Goal: Obtain resource: Download file/media

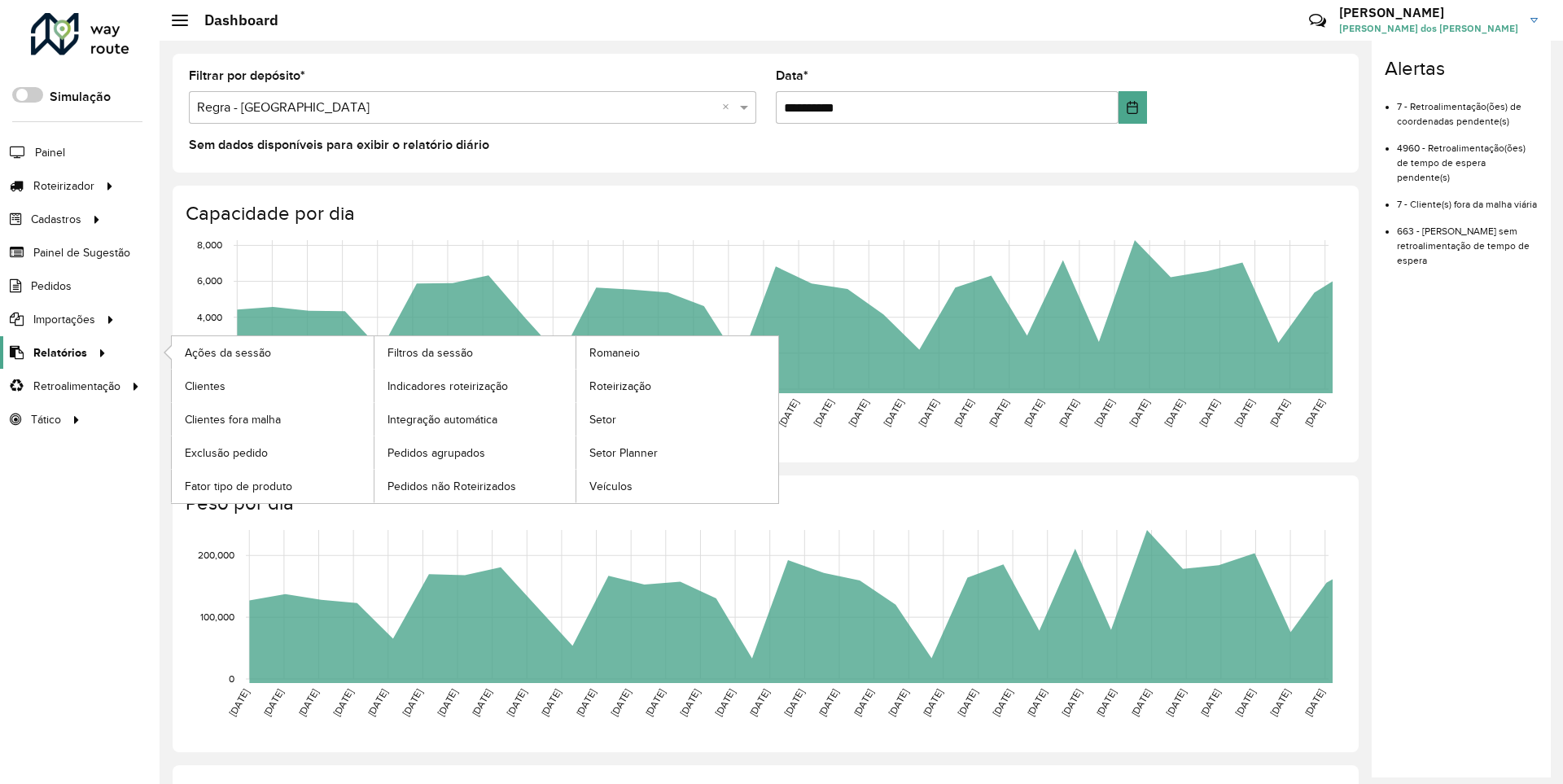
click at [57, 352] on span "Relatórios" at bounding box center [61, 353] width 54 height 17
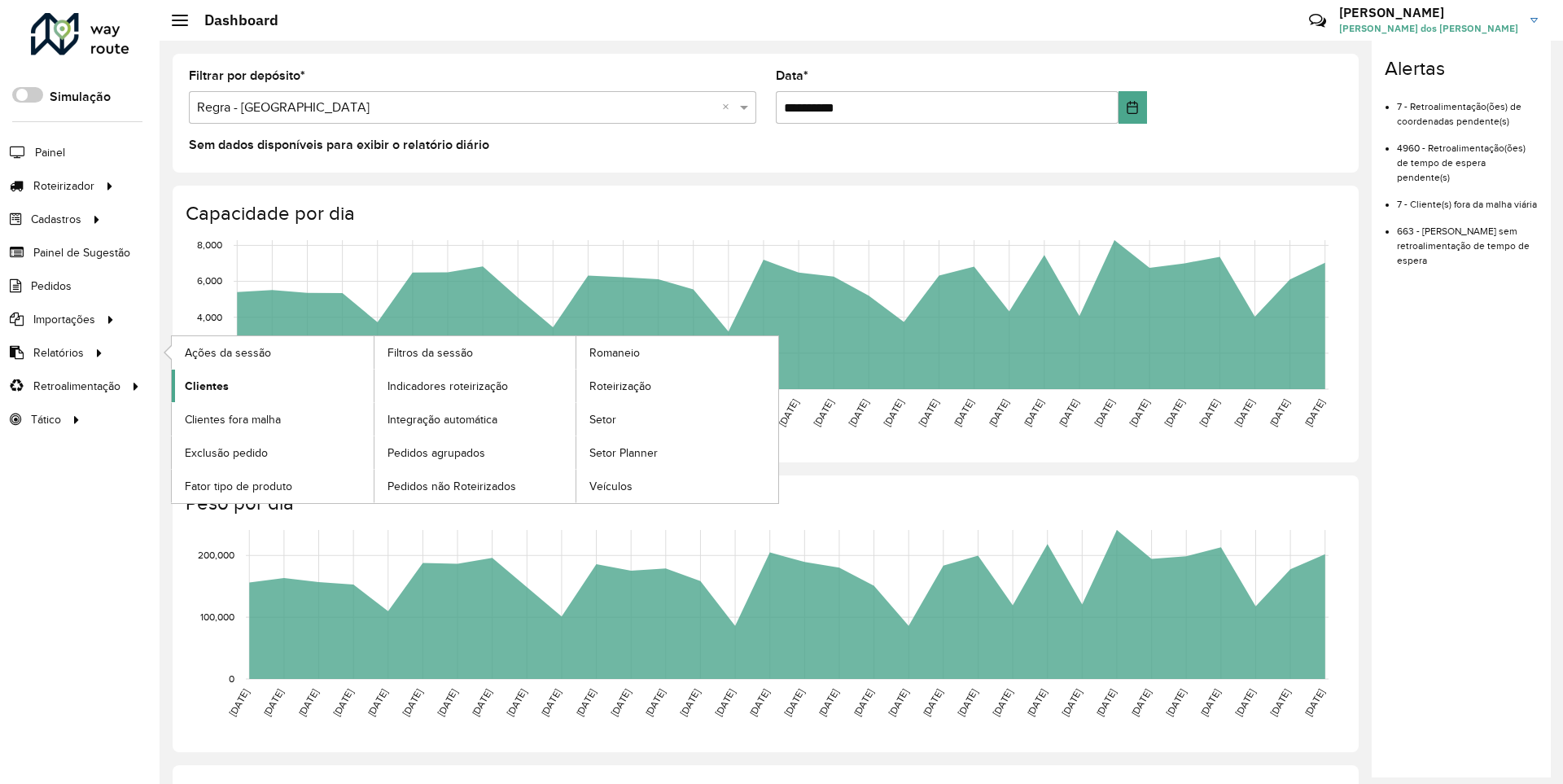
click at [204, 385] on span "Clientes" at bounding box center [207, 387] width 44 height 17
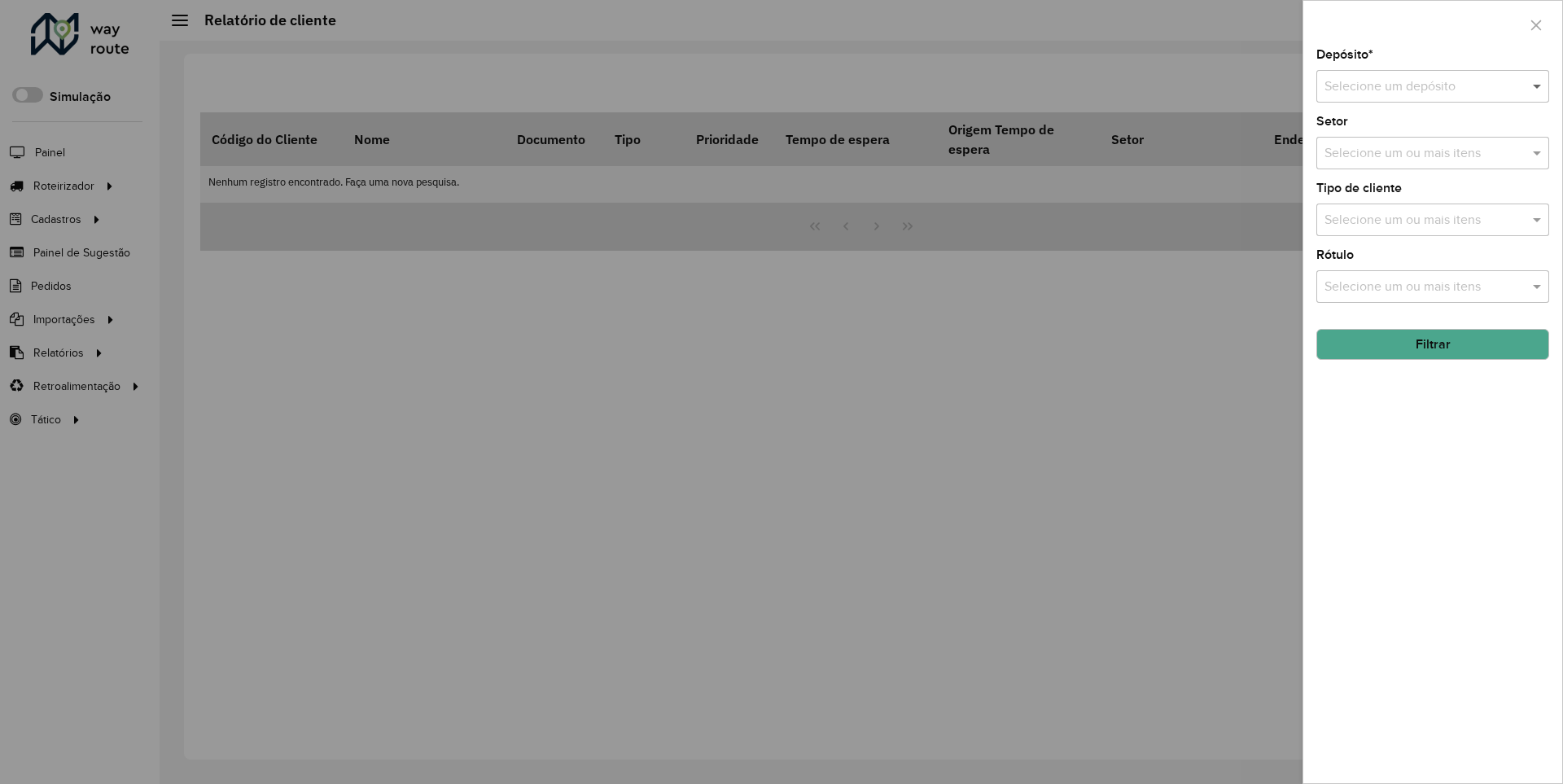
click at [1538, 86] on span at bounding box center [1539, 86] width 20 height 19
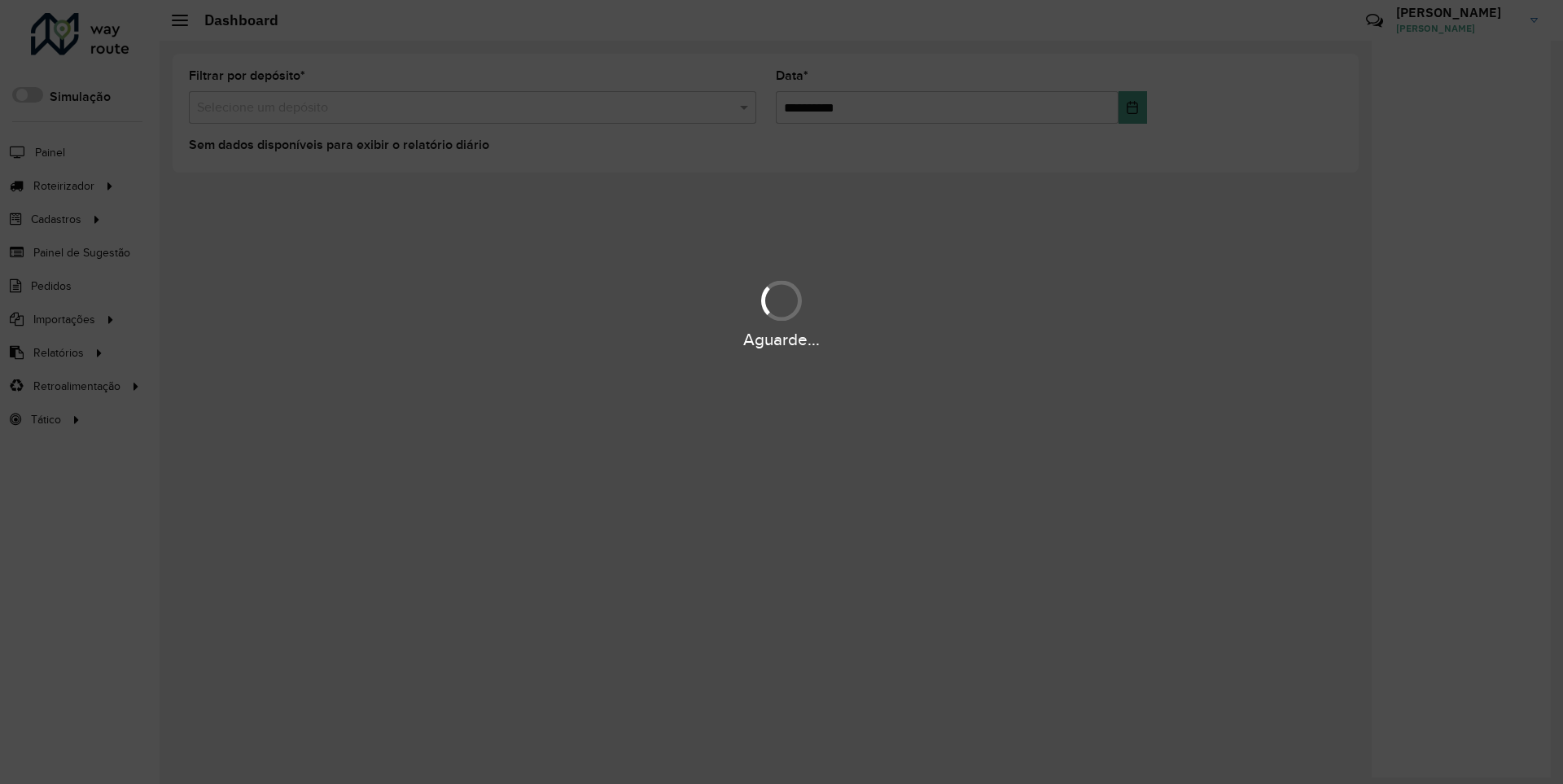
click at [57, 352] on div "Aguarde..." at bounding box center [782, 339] width 1563 height 25
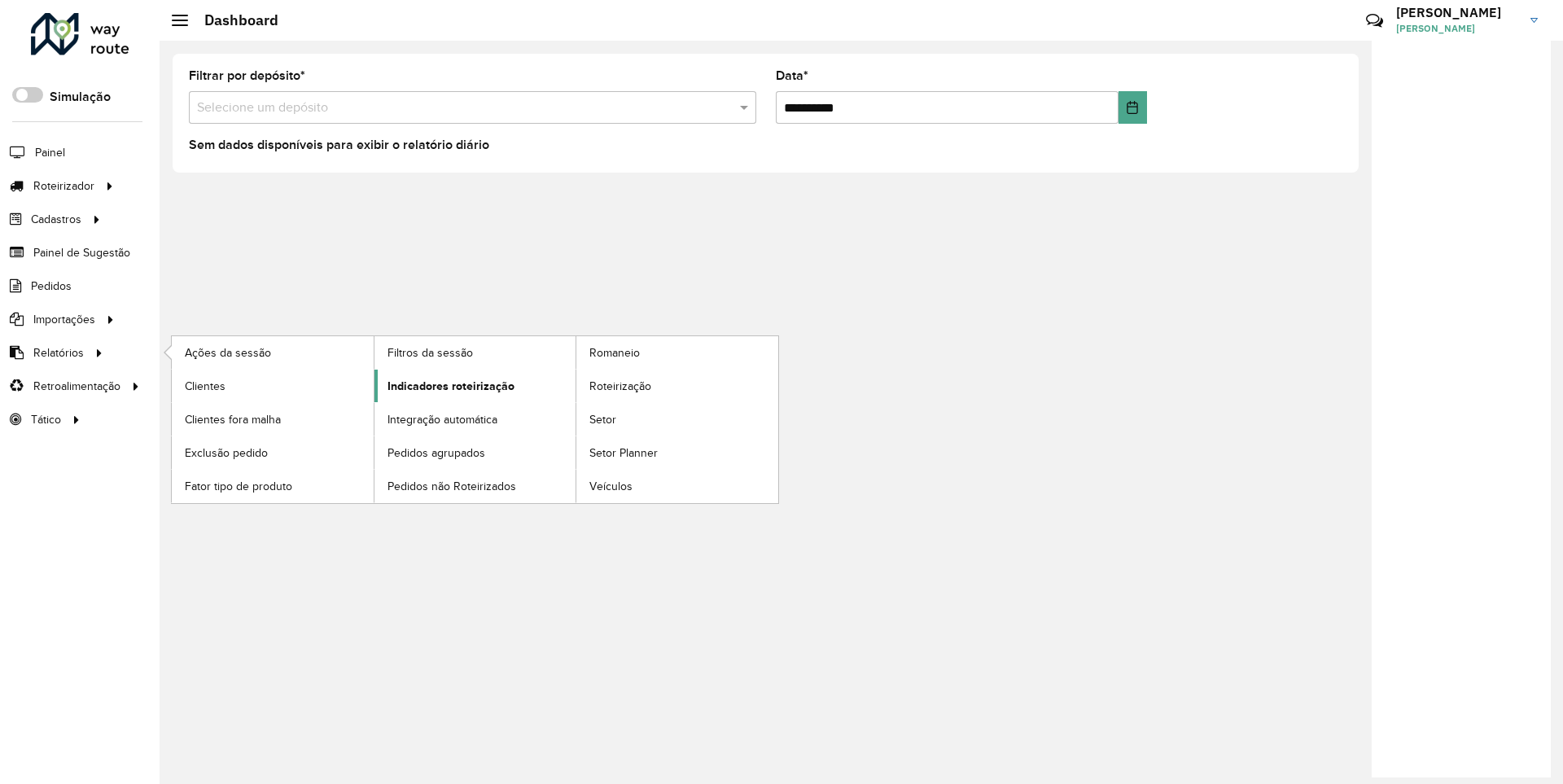
click at [446, 385] on span "Indicadores roteirização" at bounding box center [450, 387] width 127 height 17
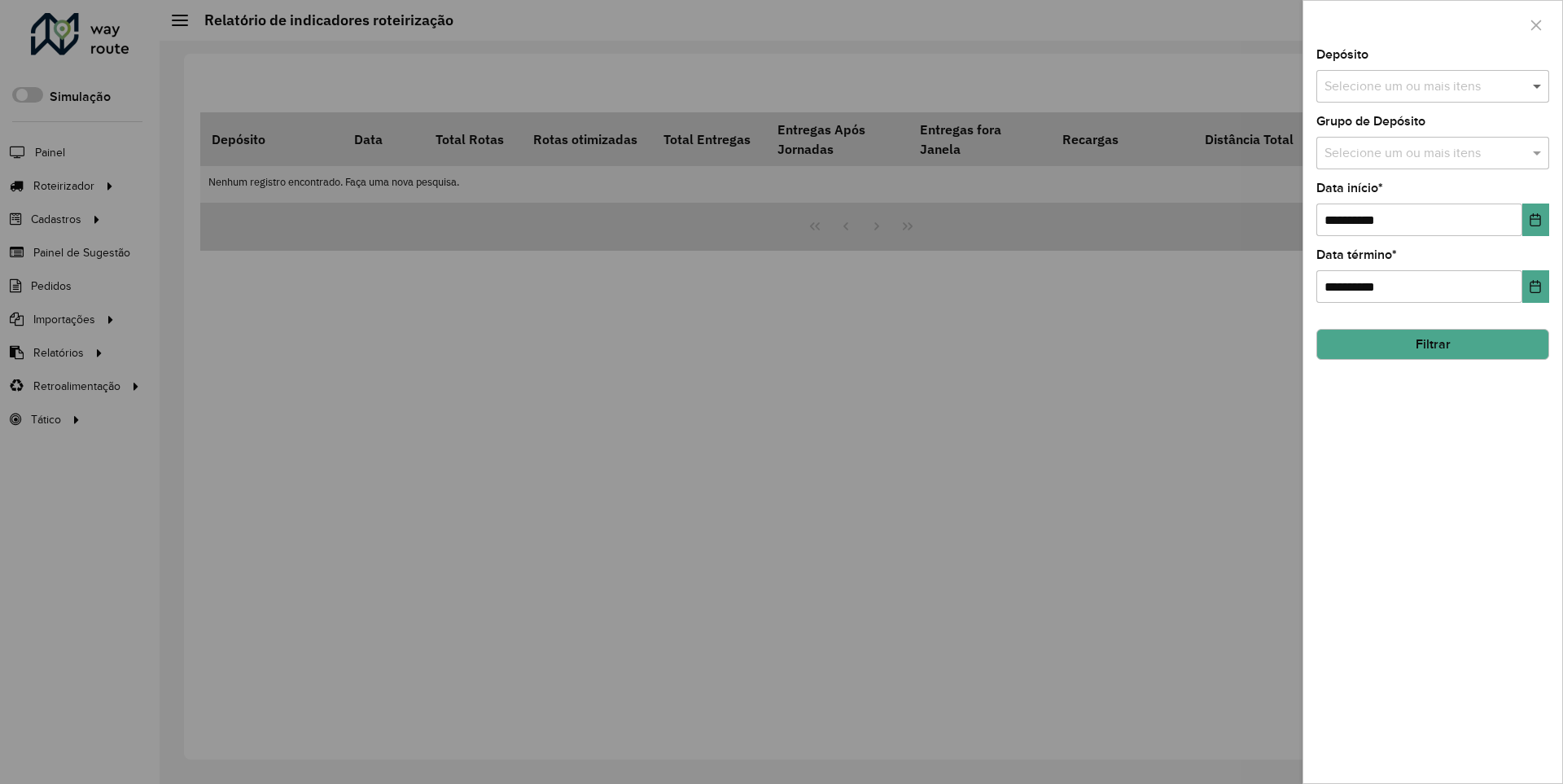
click at [1538, 86] on span at bounding box center [1539, 86] width 20 height 19
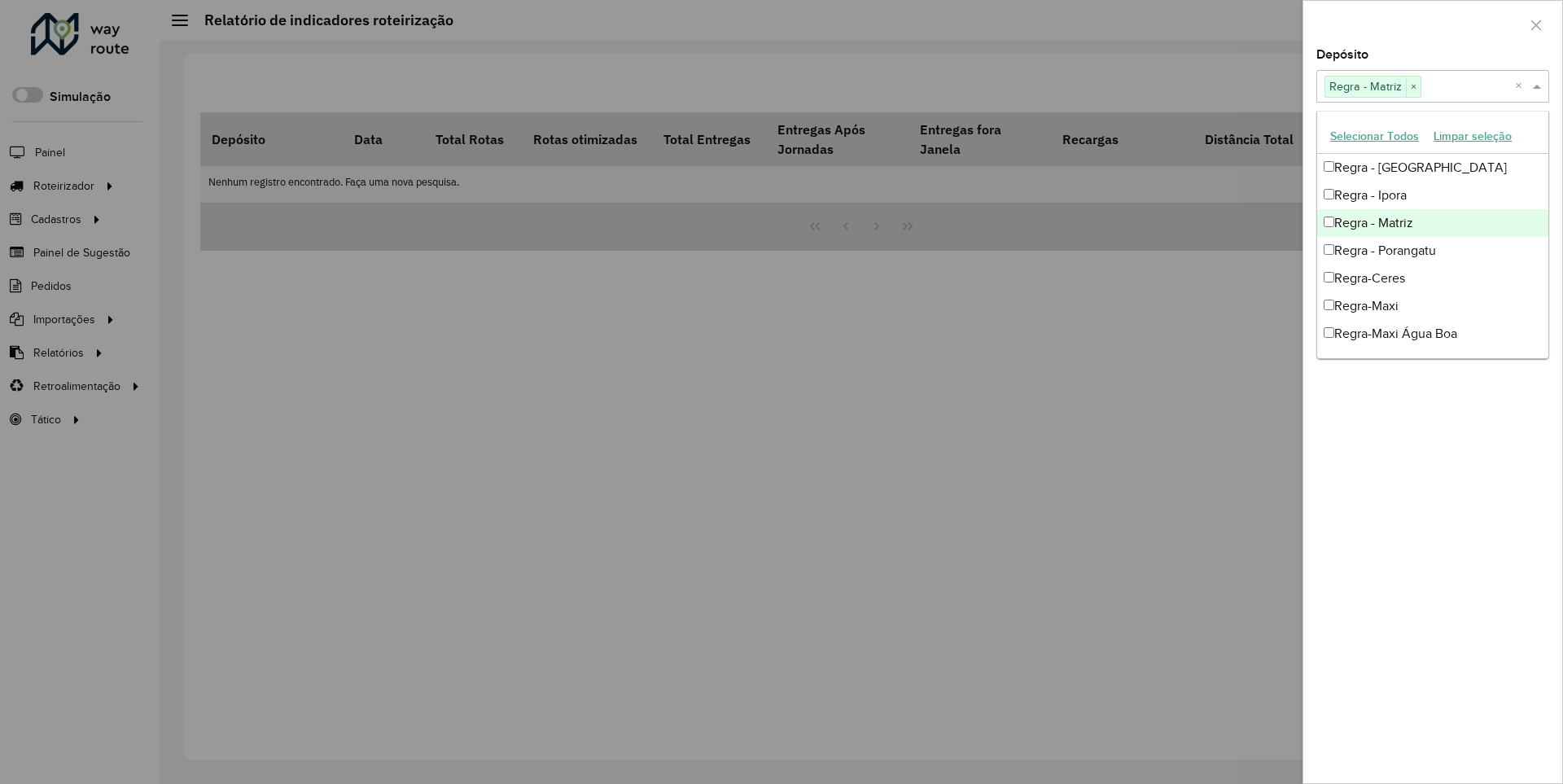
click at [1432, 24] on div at bounding box center [1433, 24] width 259 height 48
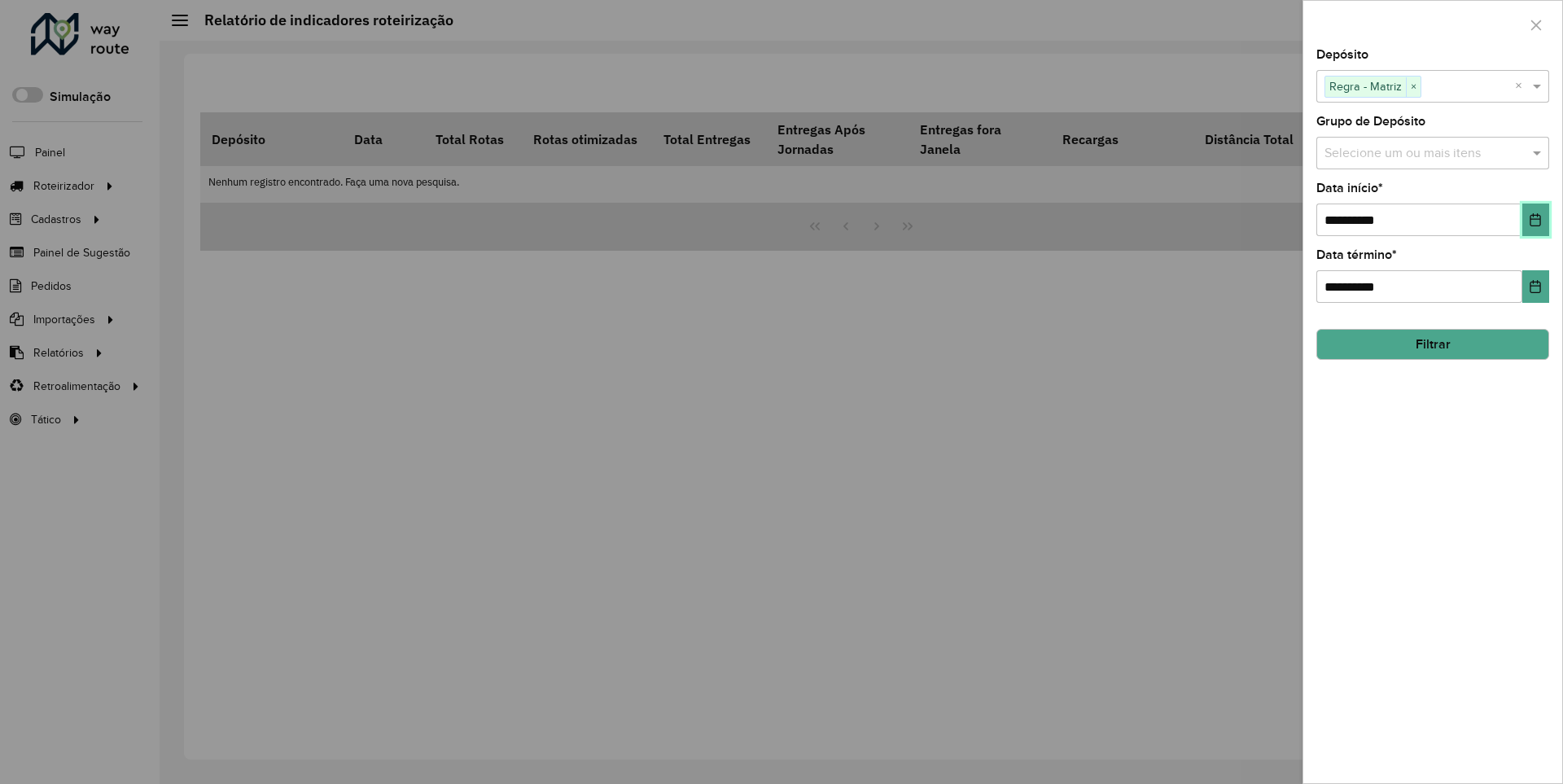
click at [1534, 219] on icon "Choose Date" at bounding box center [1535, 220] width 11 height 13
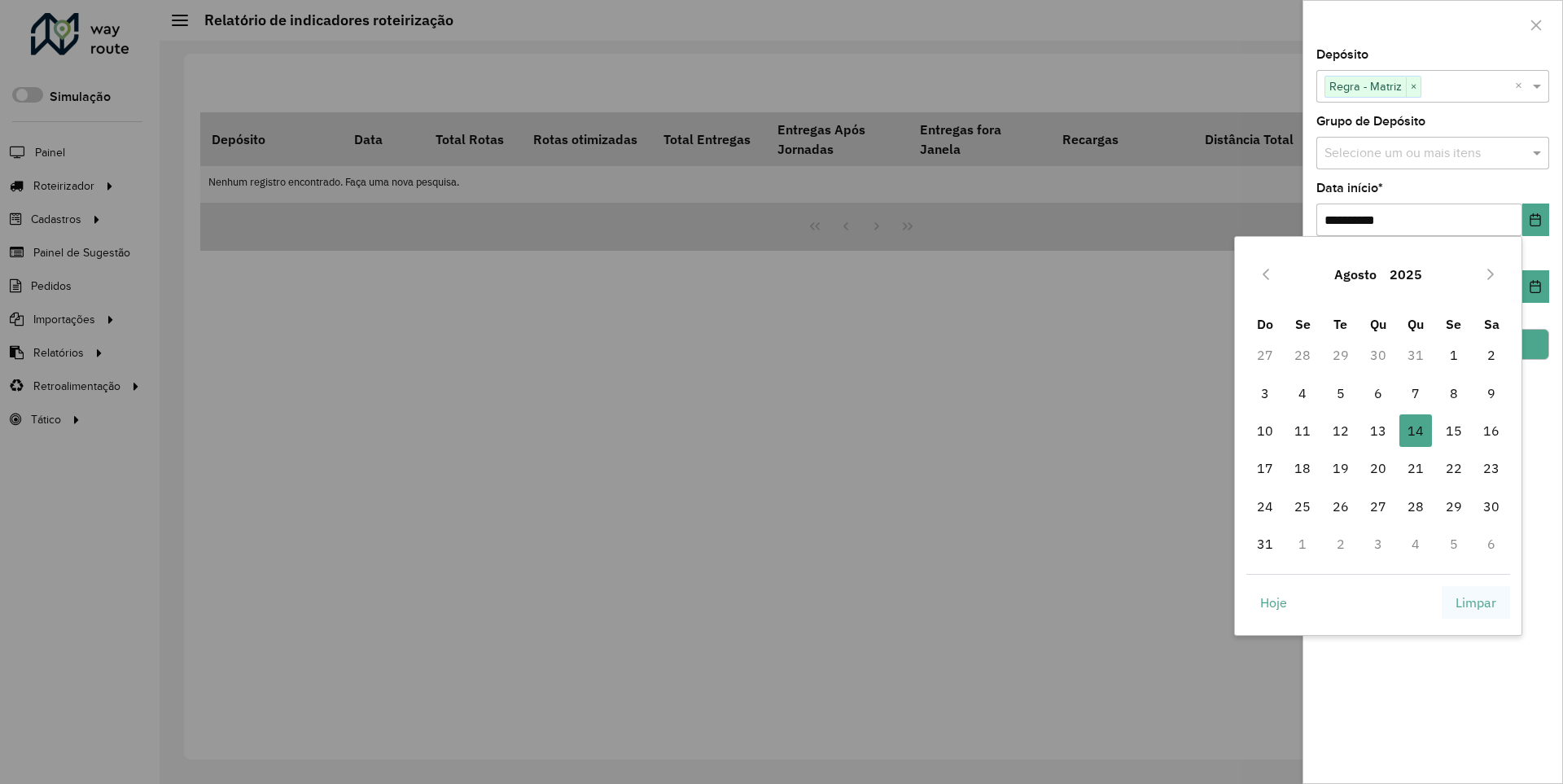
click at [1476, 602] on span "Limpar" at bounding box center [1476, 602] width 40 height 19
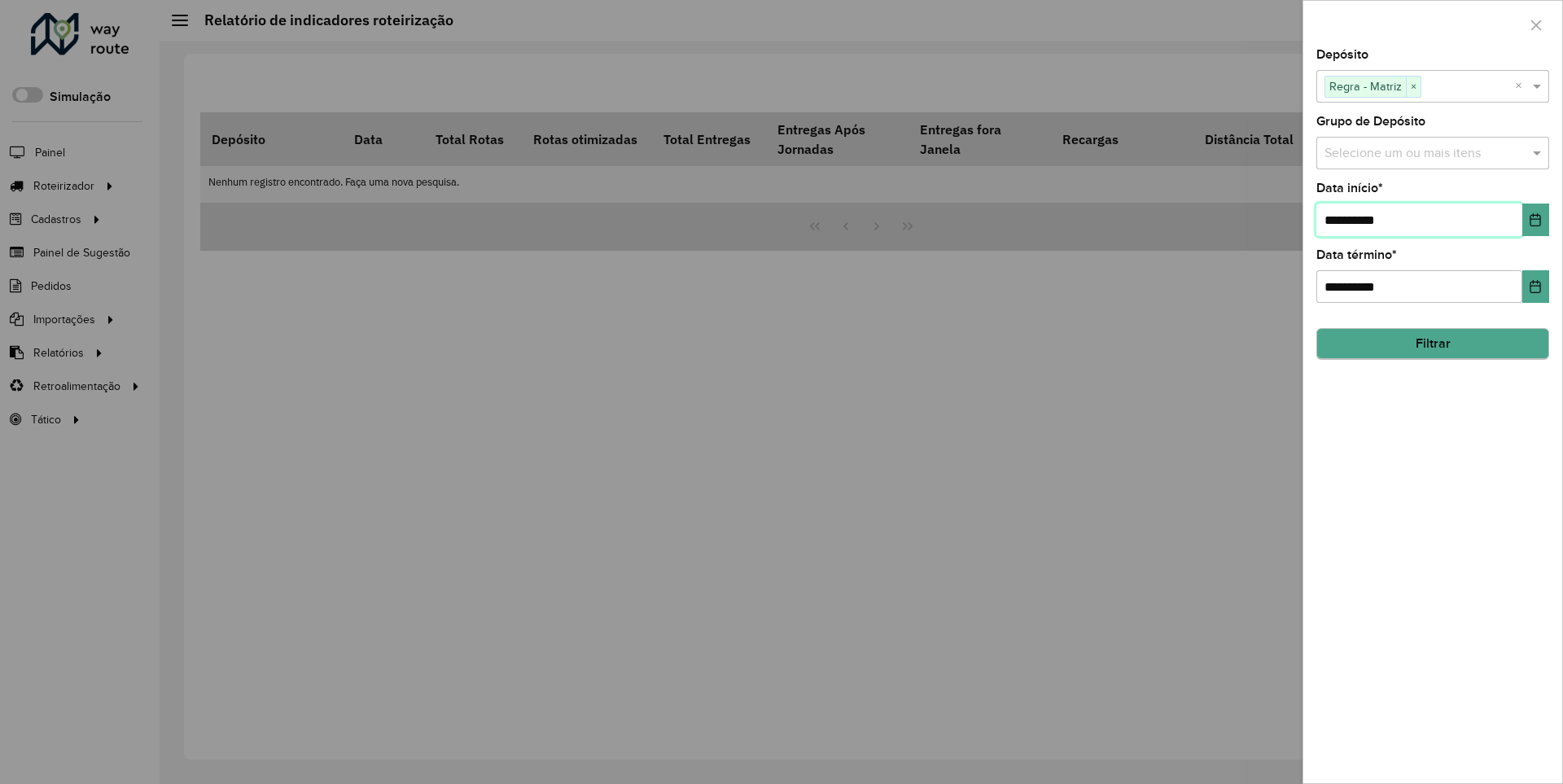
type input "**********"
click at [1432, 344] on button "Filtrar" at bounding box center [1433, 343] width 233 height 31
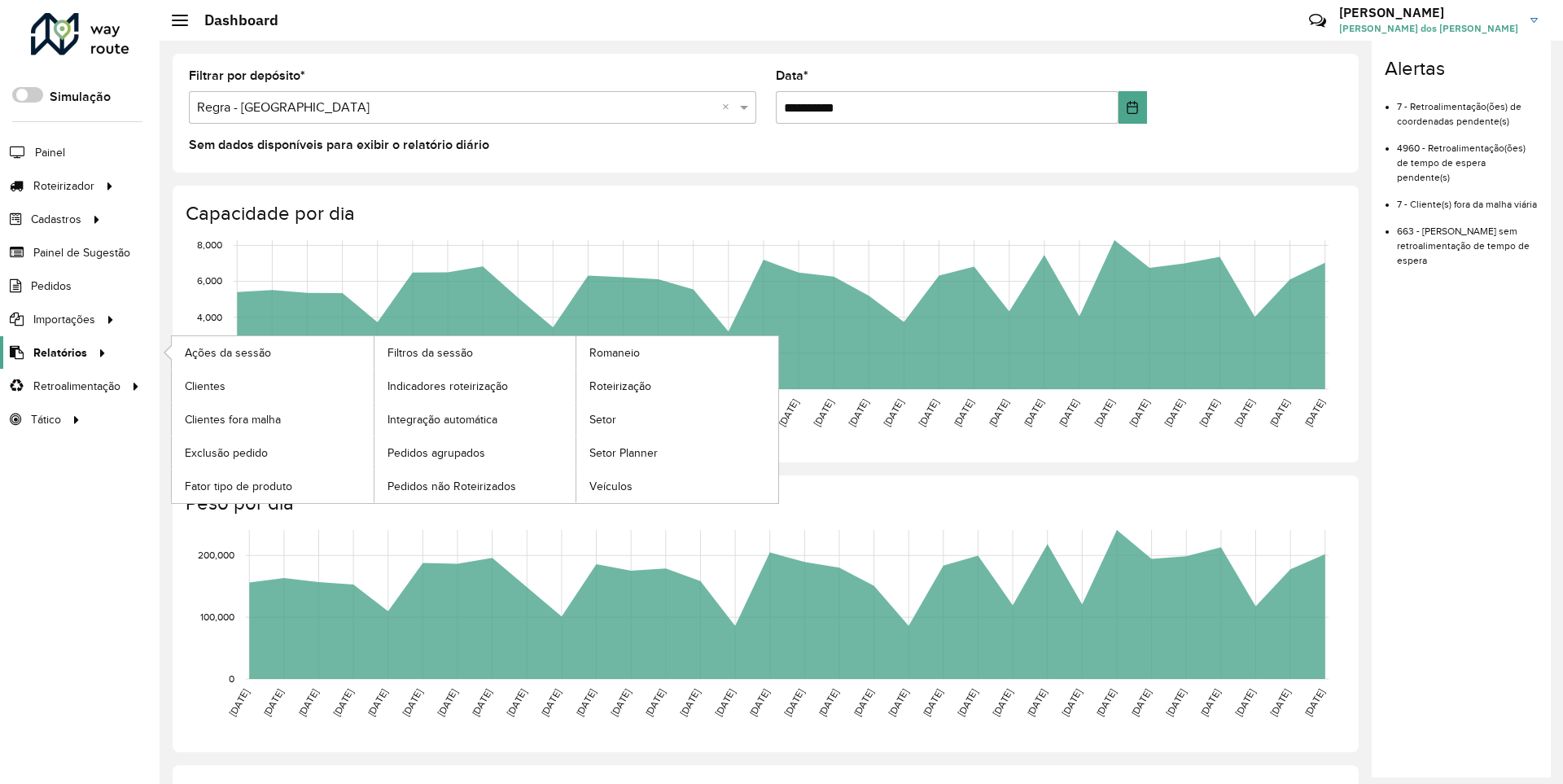
click at [57, 352] on span "Relatórios" at bounding box center [61, 353] width 54 height 17
click at [446, 385] on span "Indicadores roteirização" at bounding box center [450, 387] width 127 height 17
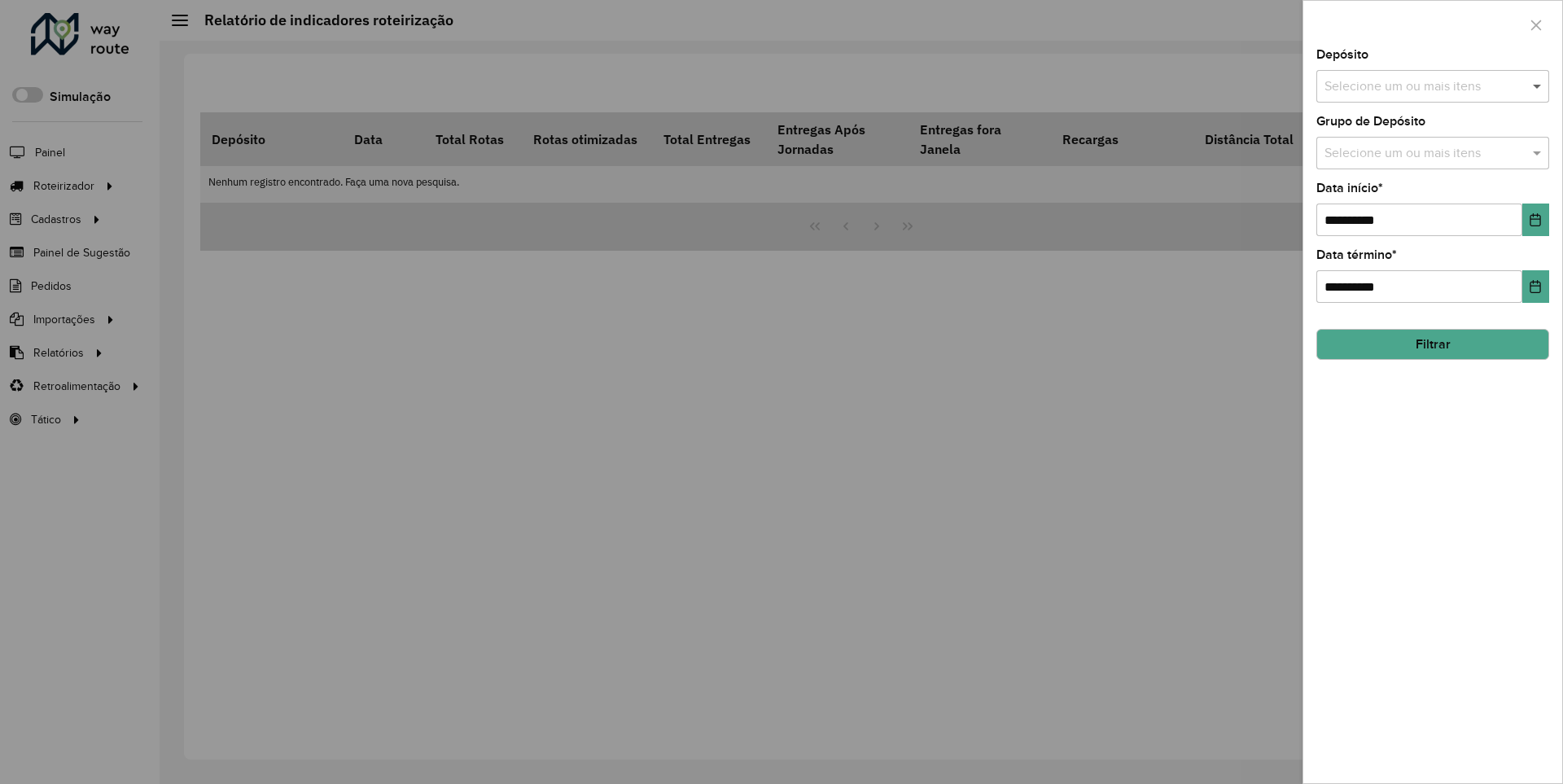
click at [1538, 86] on span at bounding box center [1539, 86] width 20 height 19
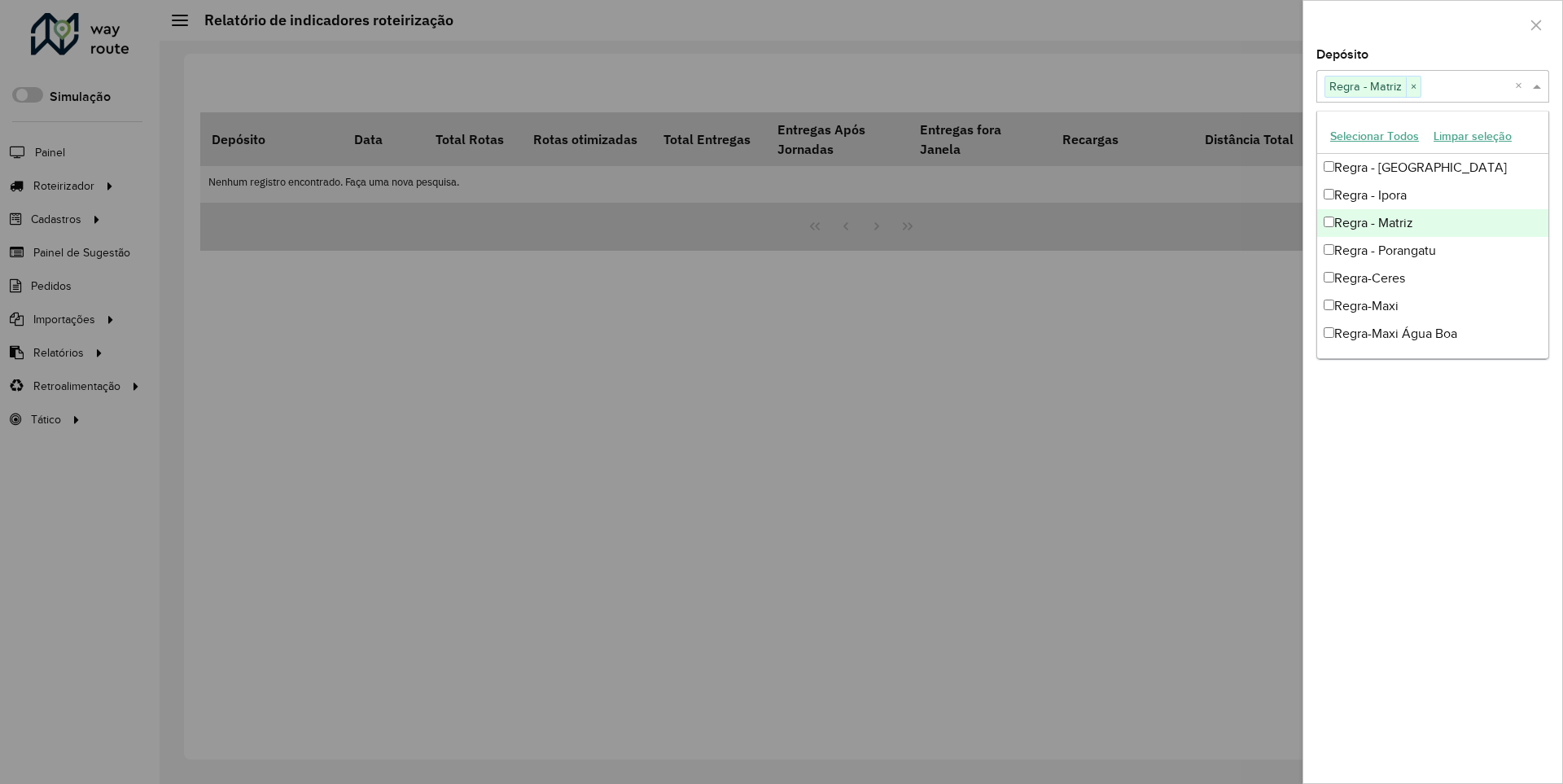
click at [1432, 24] on div at bounding box center [1433, 24] width 259 height 48
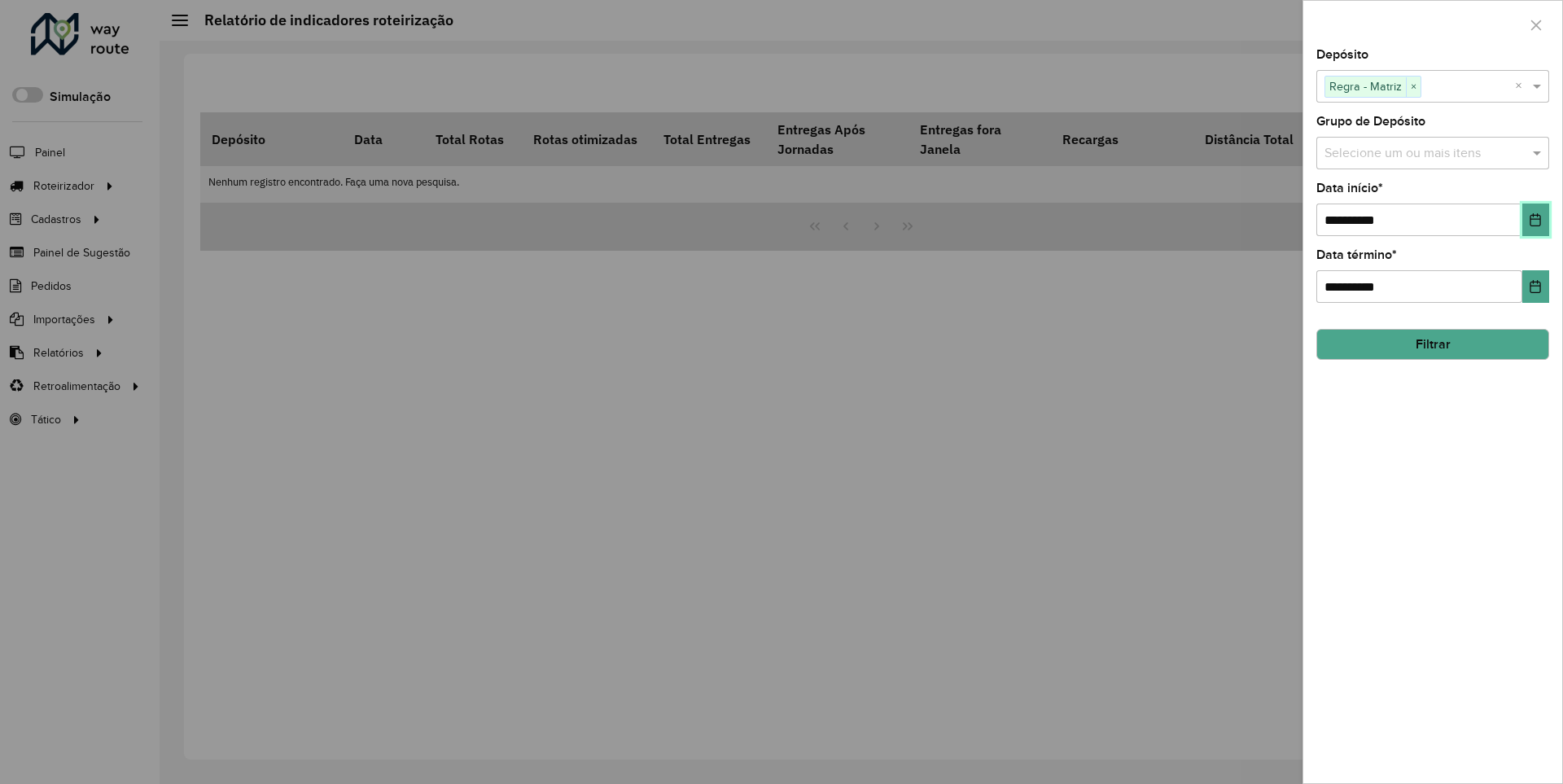
click at [1534, 219] on icon "Choose Date" at bounding box center [1535, 220] width 11 height 13
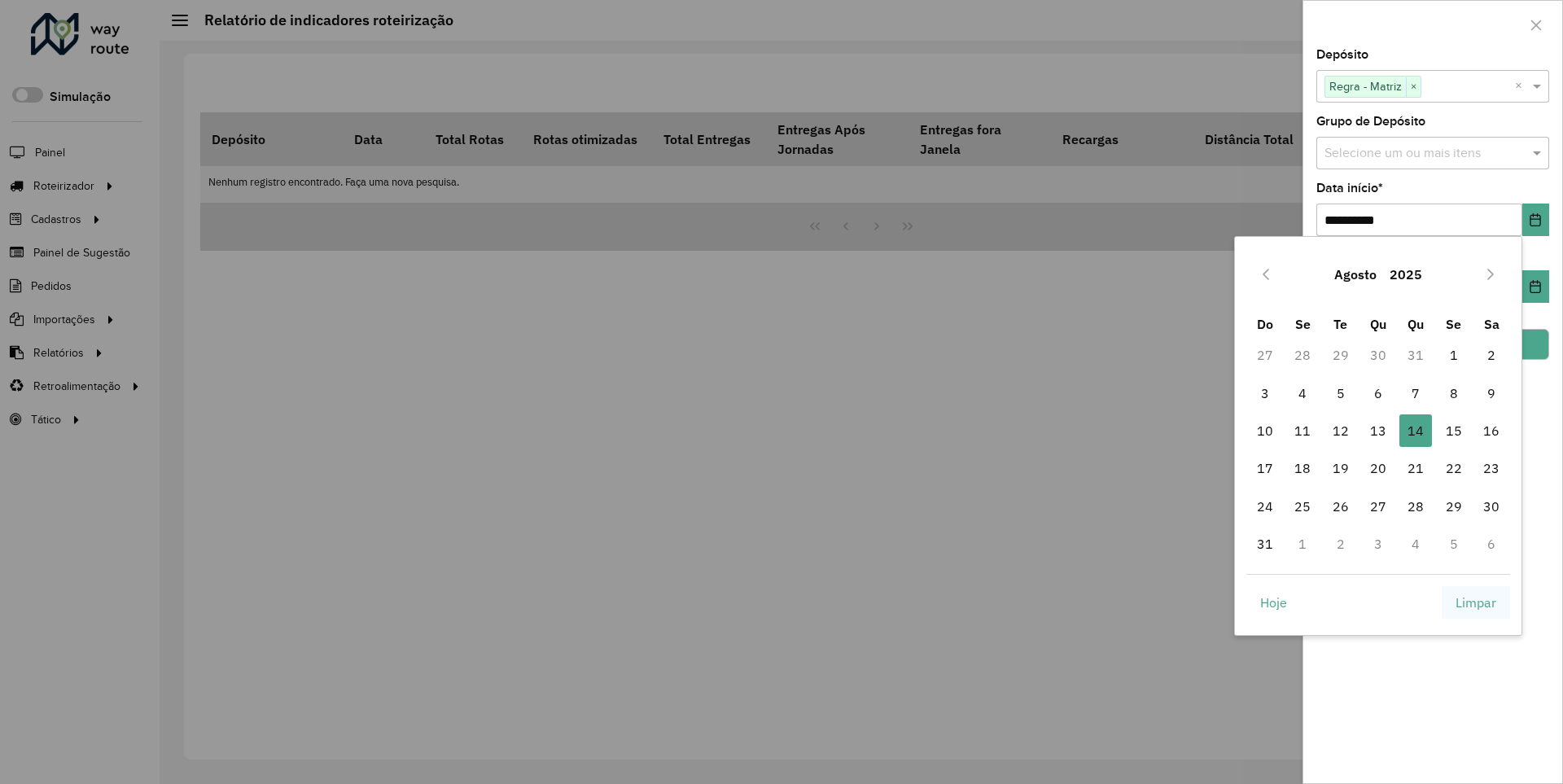
click at [1476, 602] on span "Limpar" at bounding box center [1476, 602] width 40 height 19
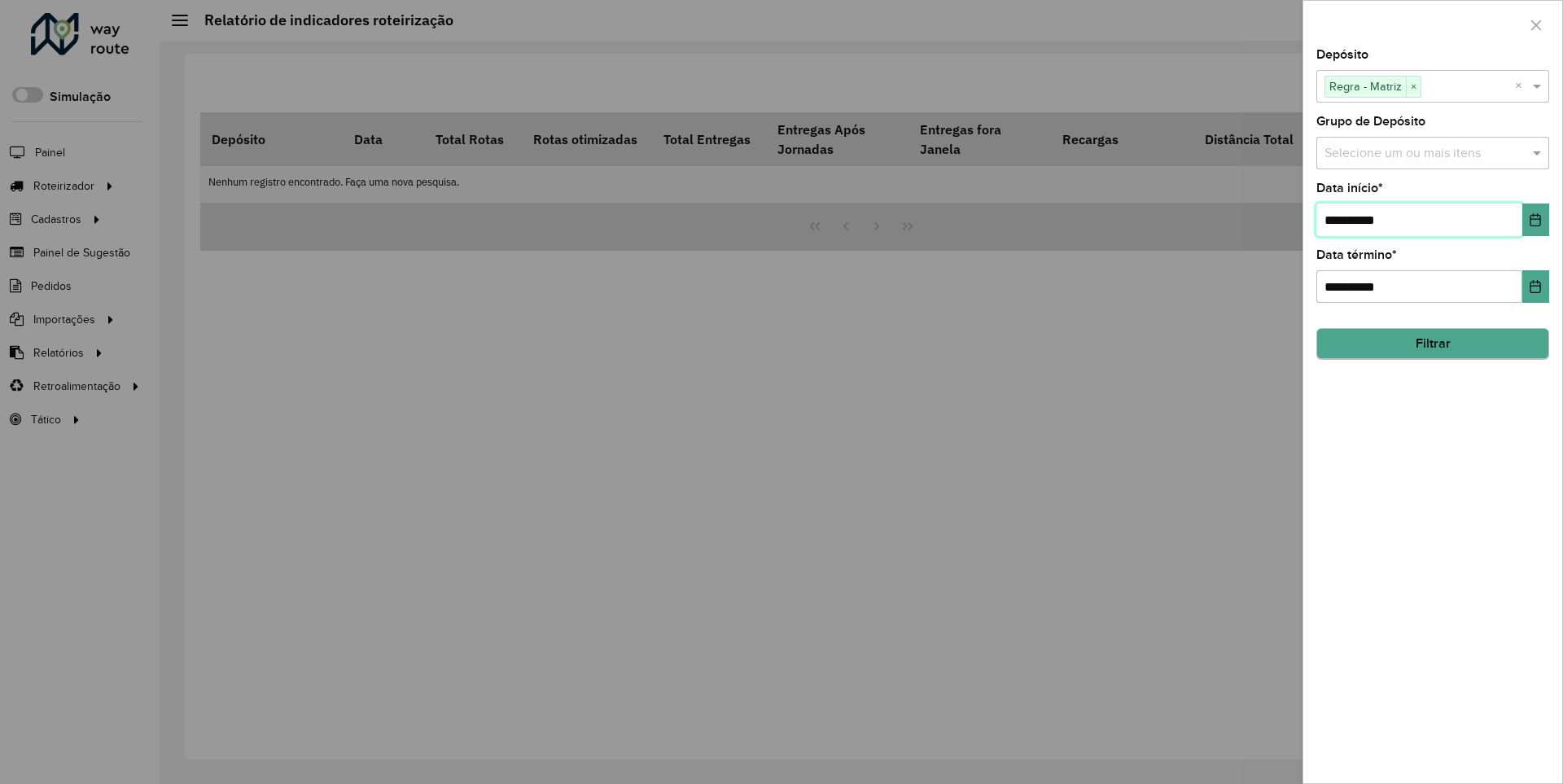
type input "**********"
click at [1432, 344] on button "Filtrar" at bounding box center [1433, 344] width 233 height 31
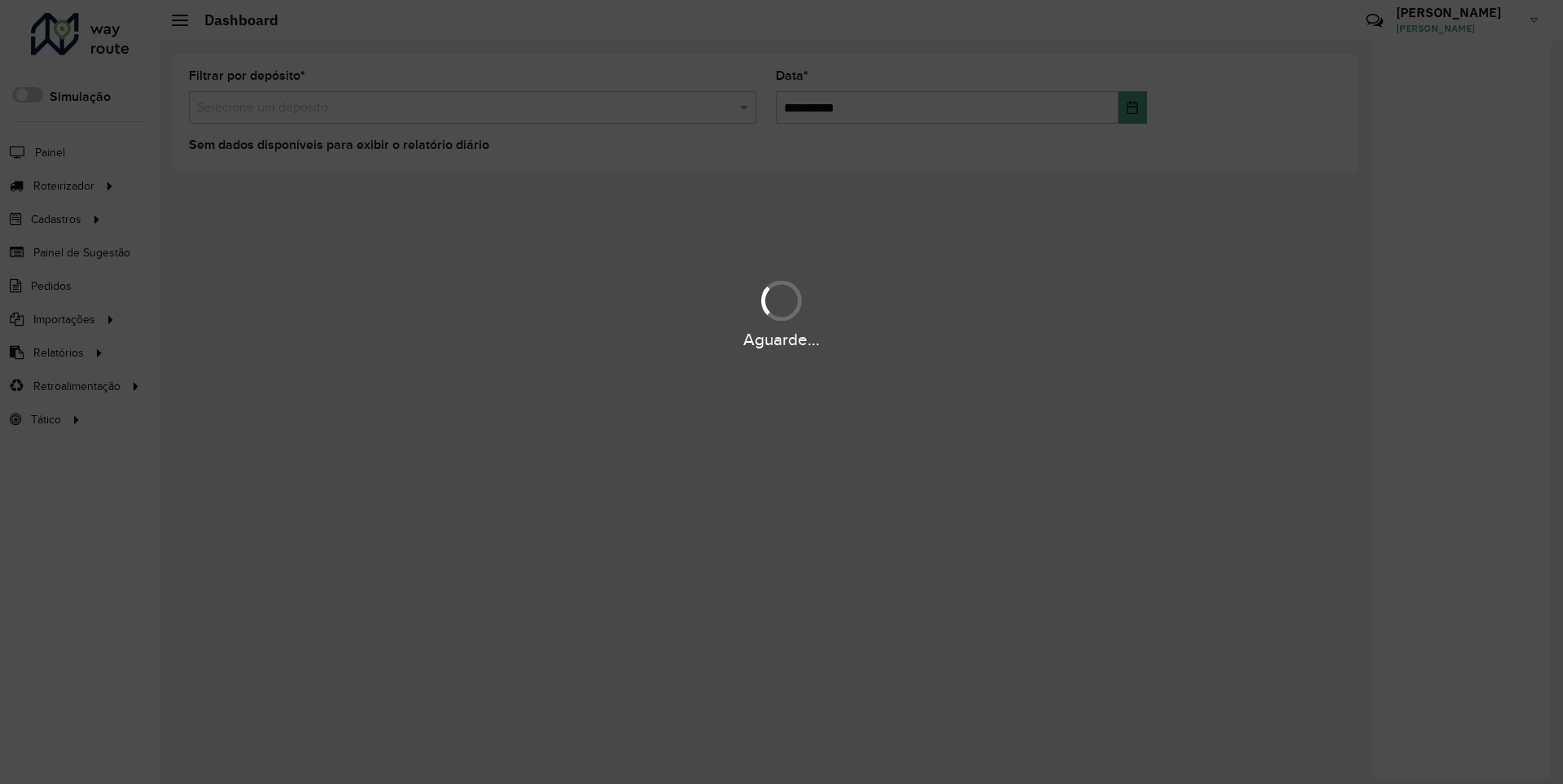
click at [57, 352] on div "Aguarde..." at bounding box center [782, 339] width 1563 height 25
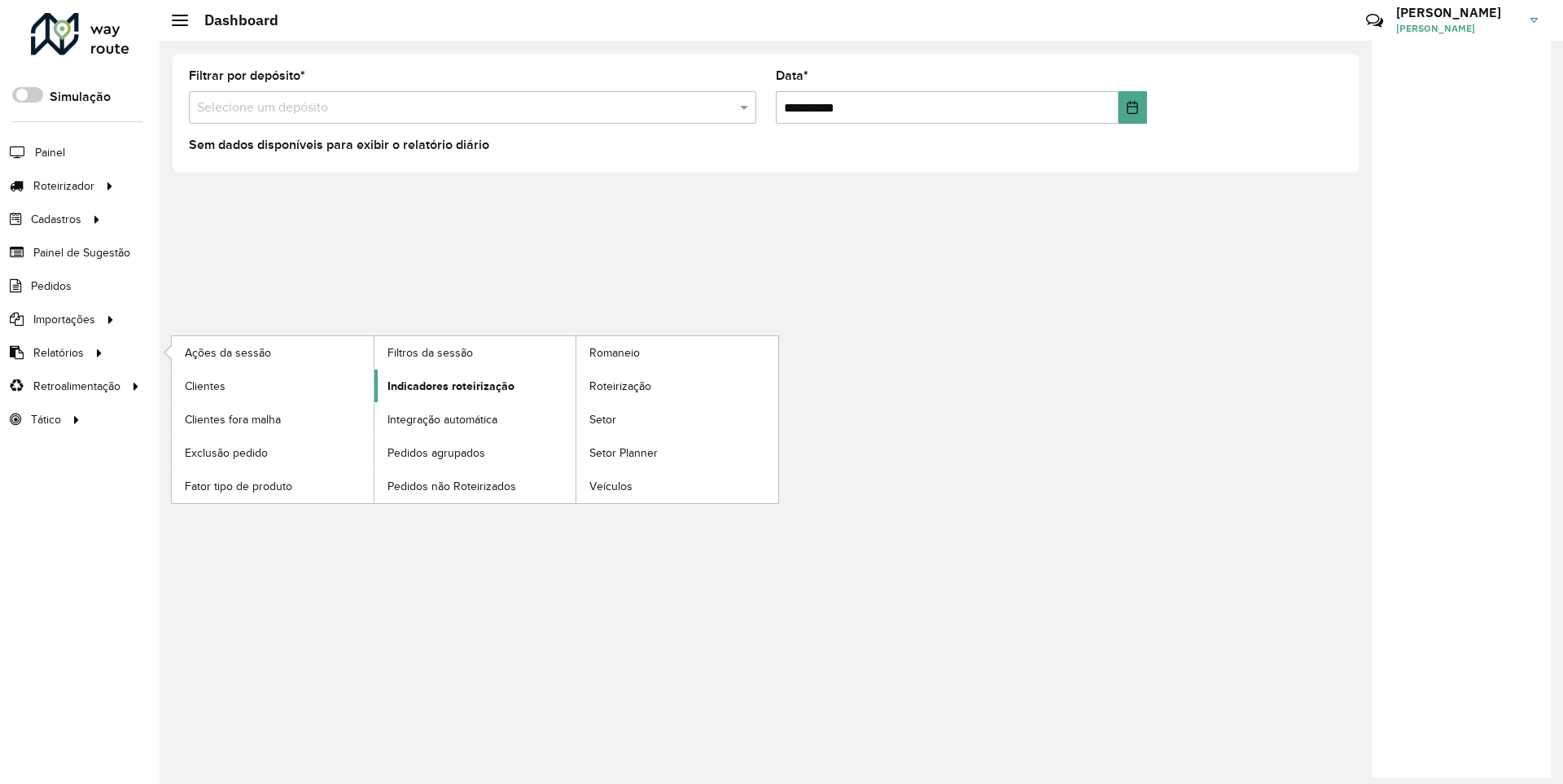
click at [446, 385] on span "Indicadores roteirização" at bounding box center [450, 387] width 127 height 17
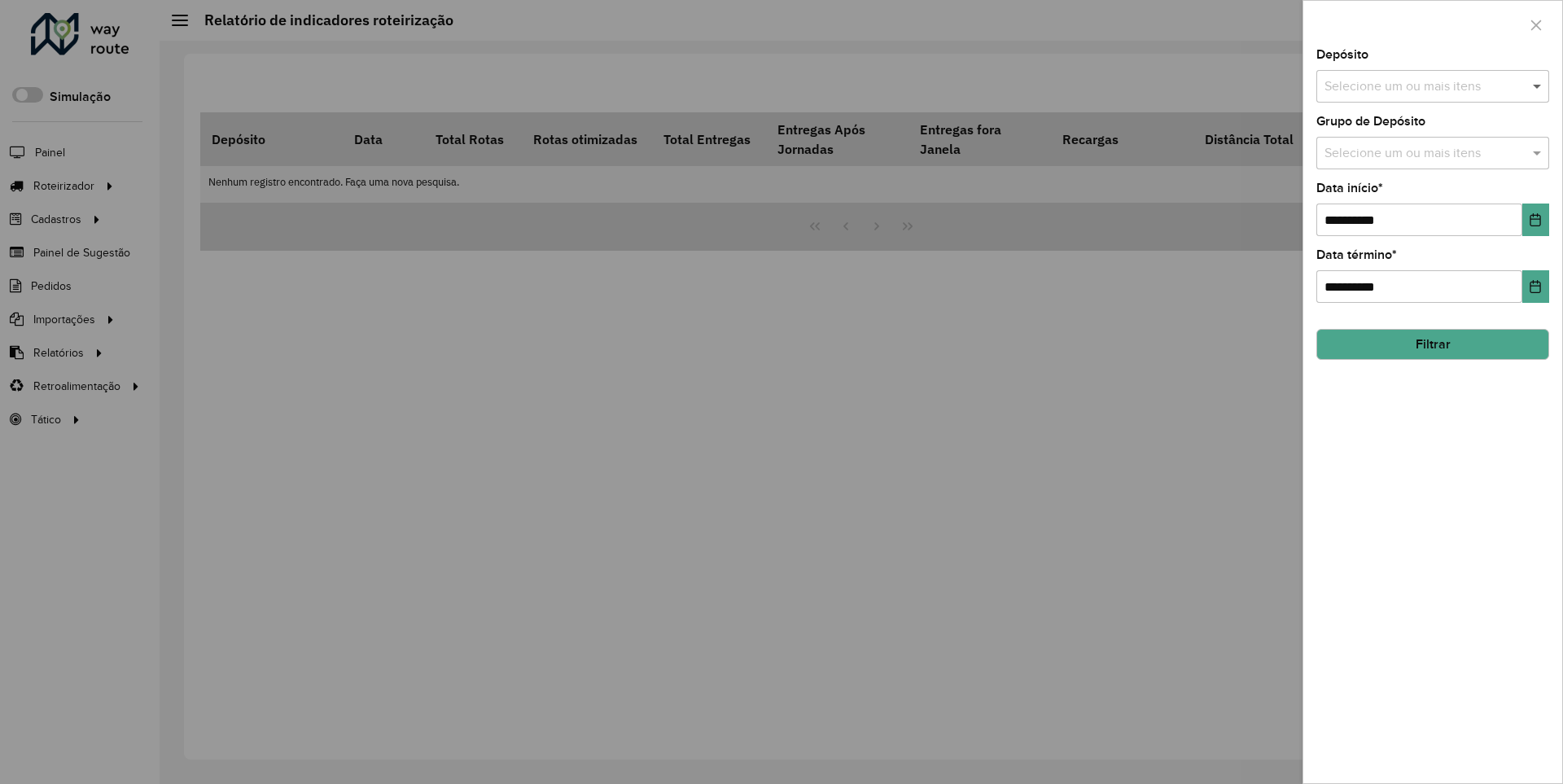
click at [1538, 86] on span at bounding box center [1539, 86] width 20 height 19
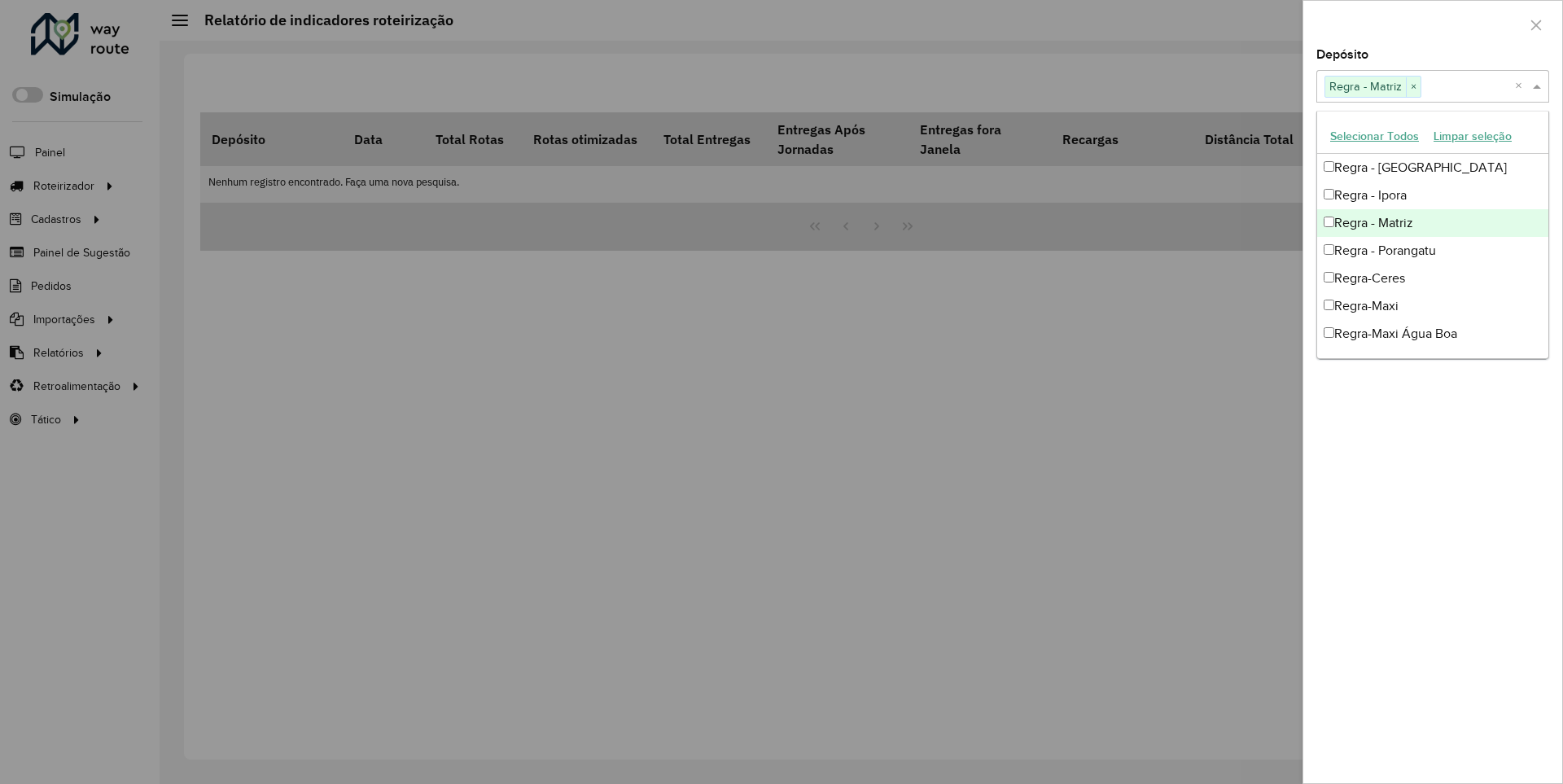
click at [1432, 24] on div at bounding box center [1433, 24] width 259 height 48
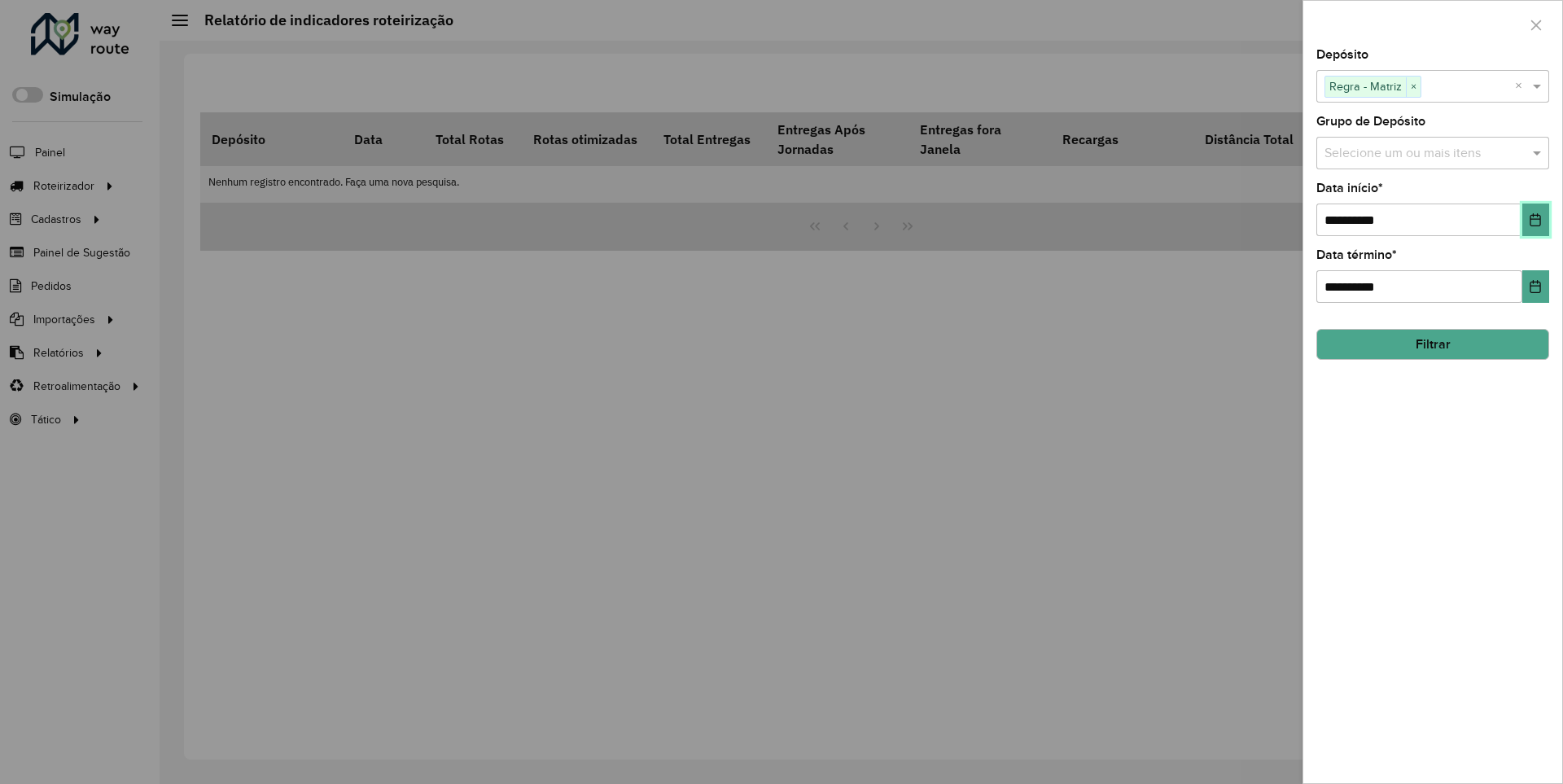
click at [1534, 219] on icon "Choose Date" at bounding box center [1535, 220] width 11 height 13
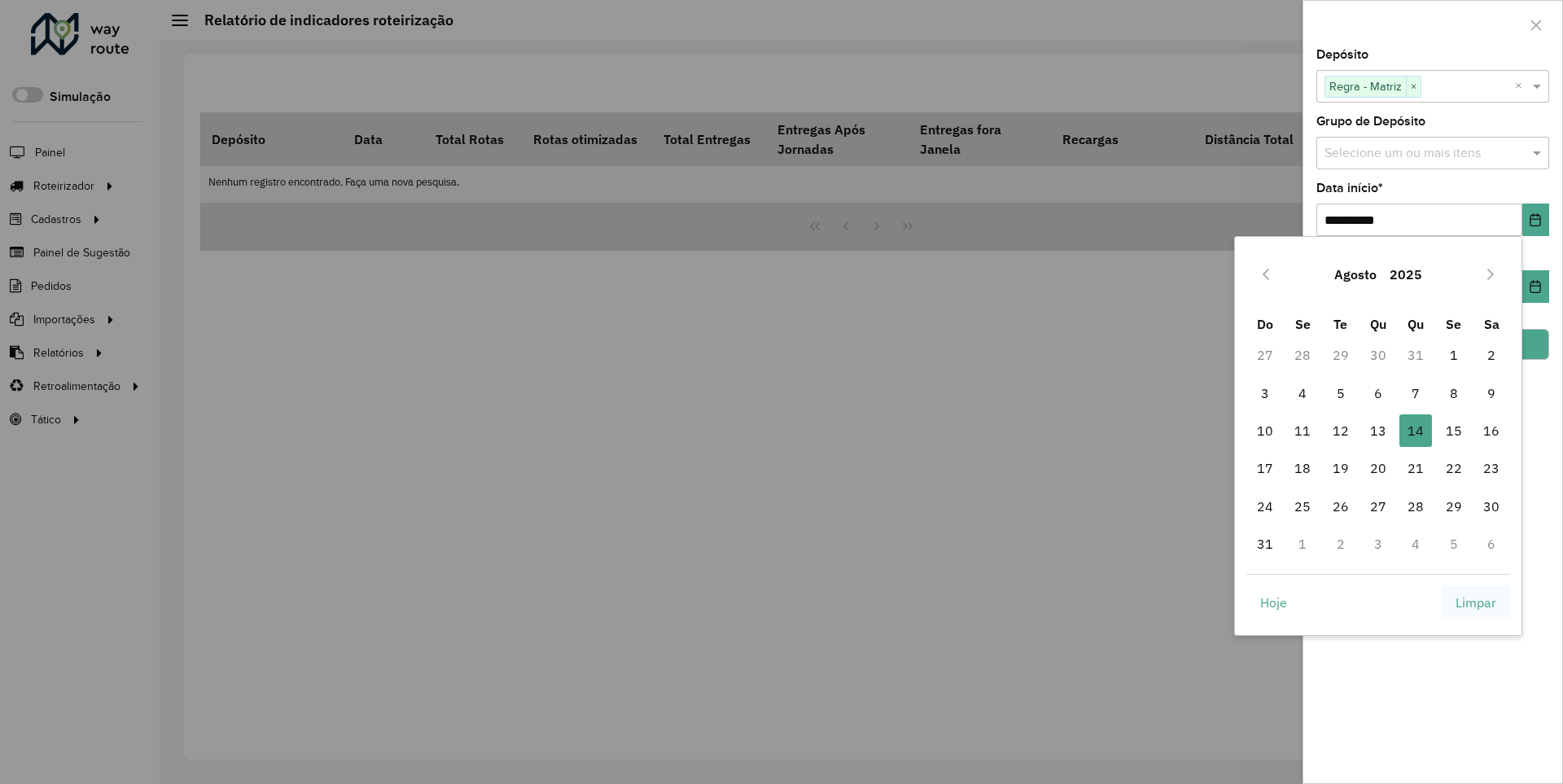
click at [1476, 602] on span "Limpar" at bounding box center [1476, 602] width 40 height 19
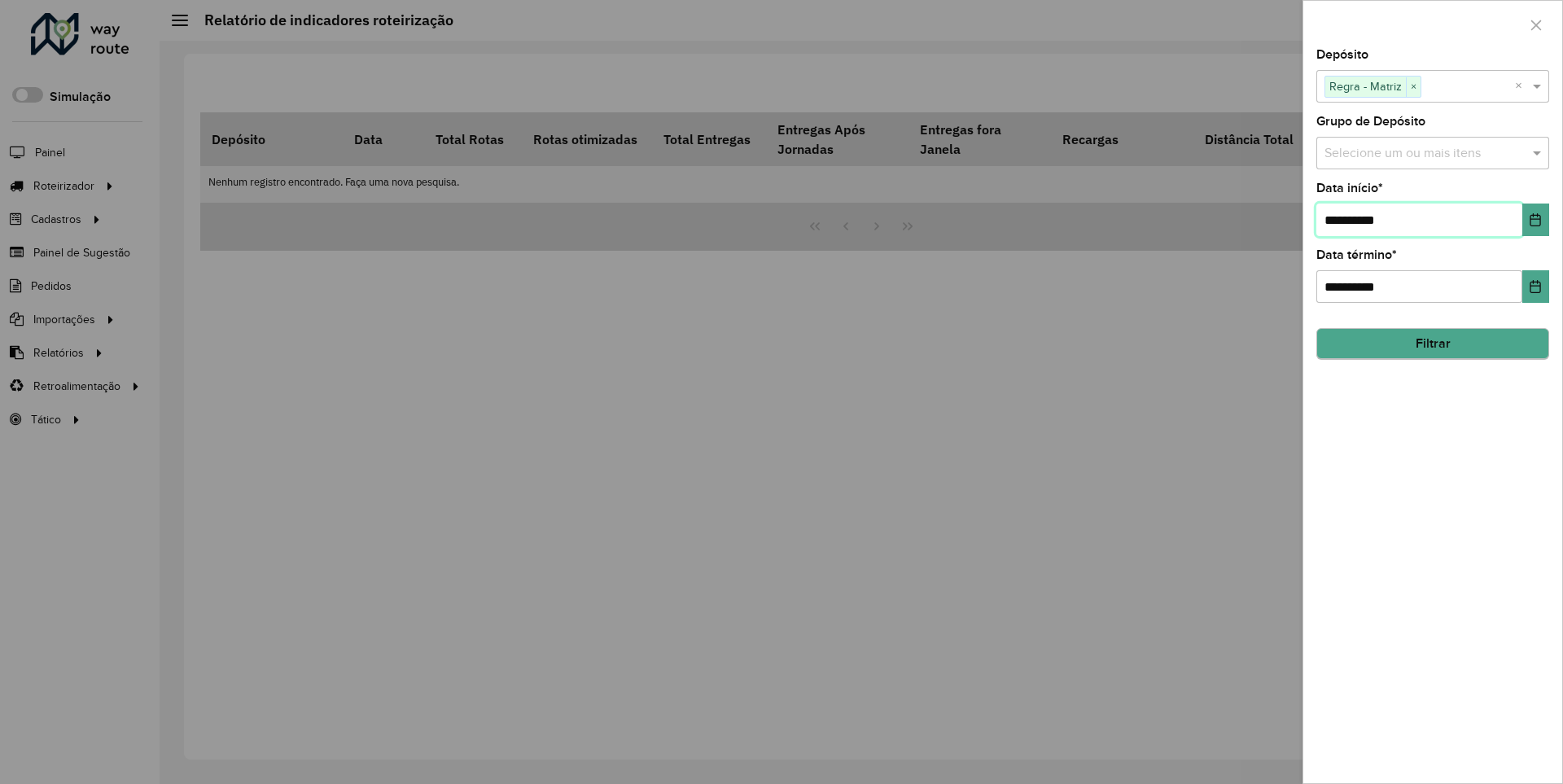
type input "**********"
click at [1432, 344] on button "Filtrar" at bounding box center [1433, 344] width 233 height 31
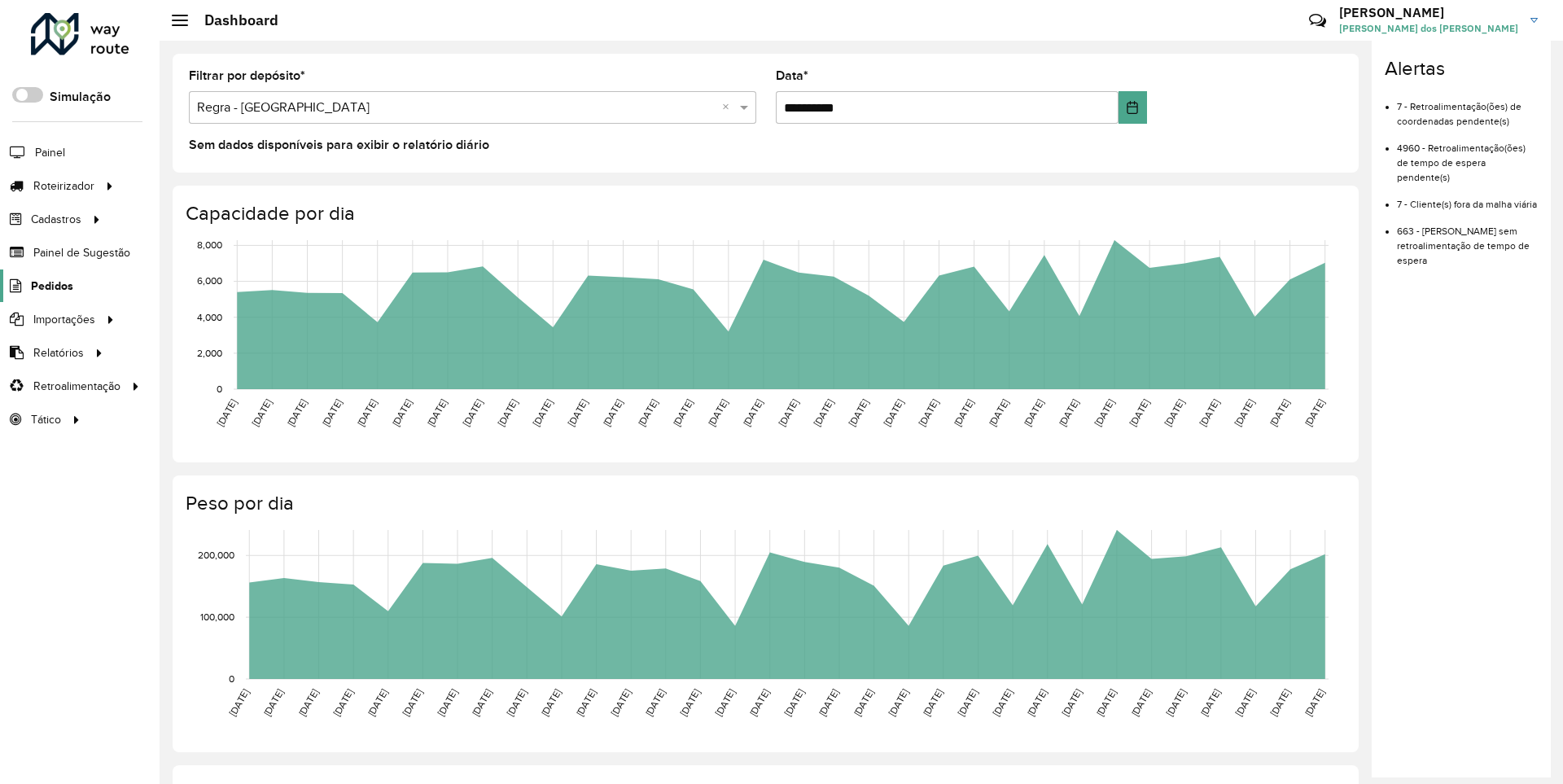
click at [50, 285] on span "Pedidos" at bounding box center [52, 286] width 42 height 17
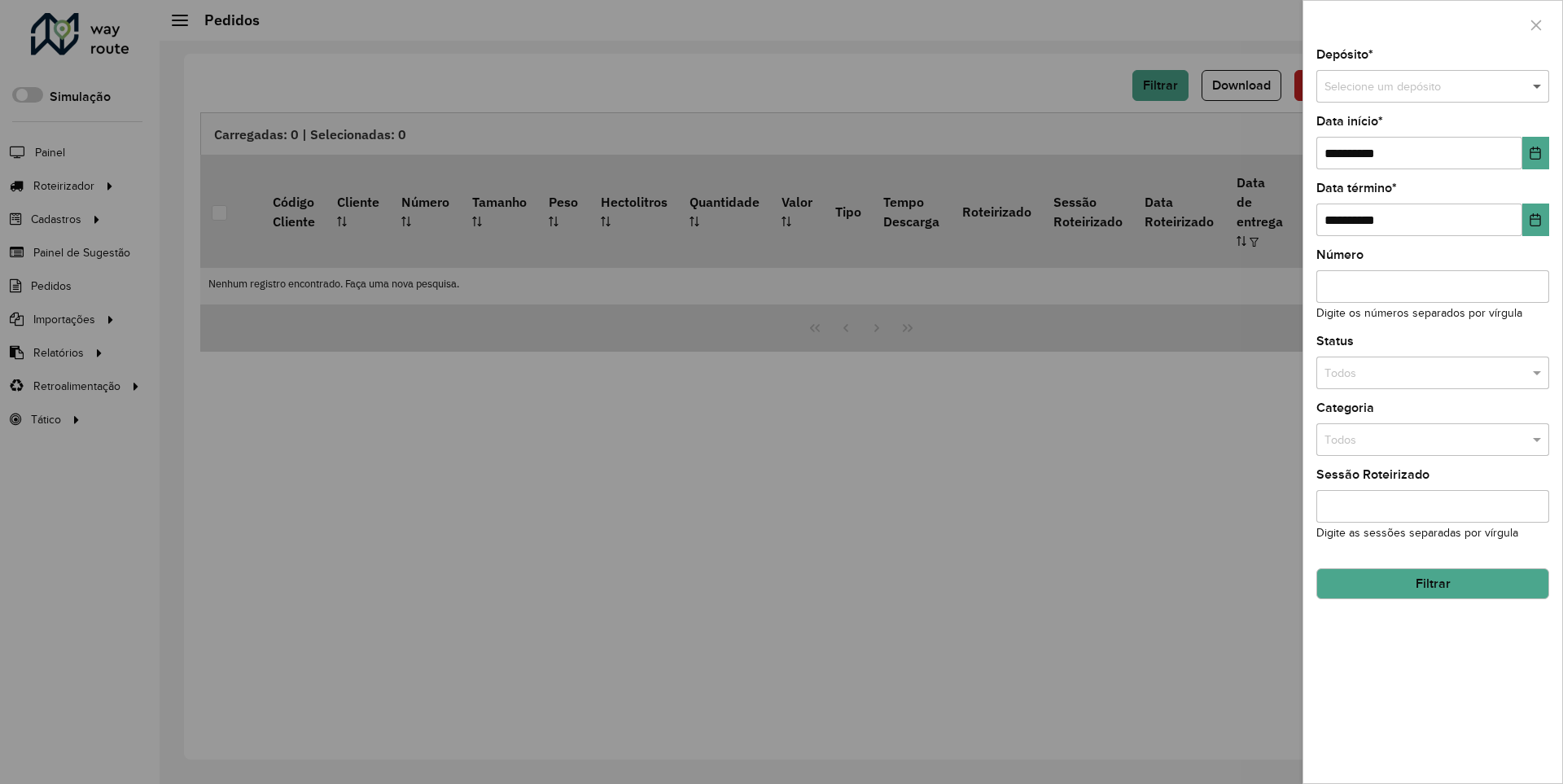
click at [1538, 87] on span at bounding box center [1539, 87] width 20 height 18
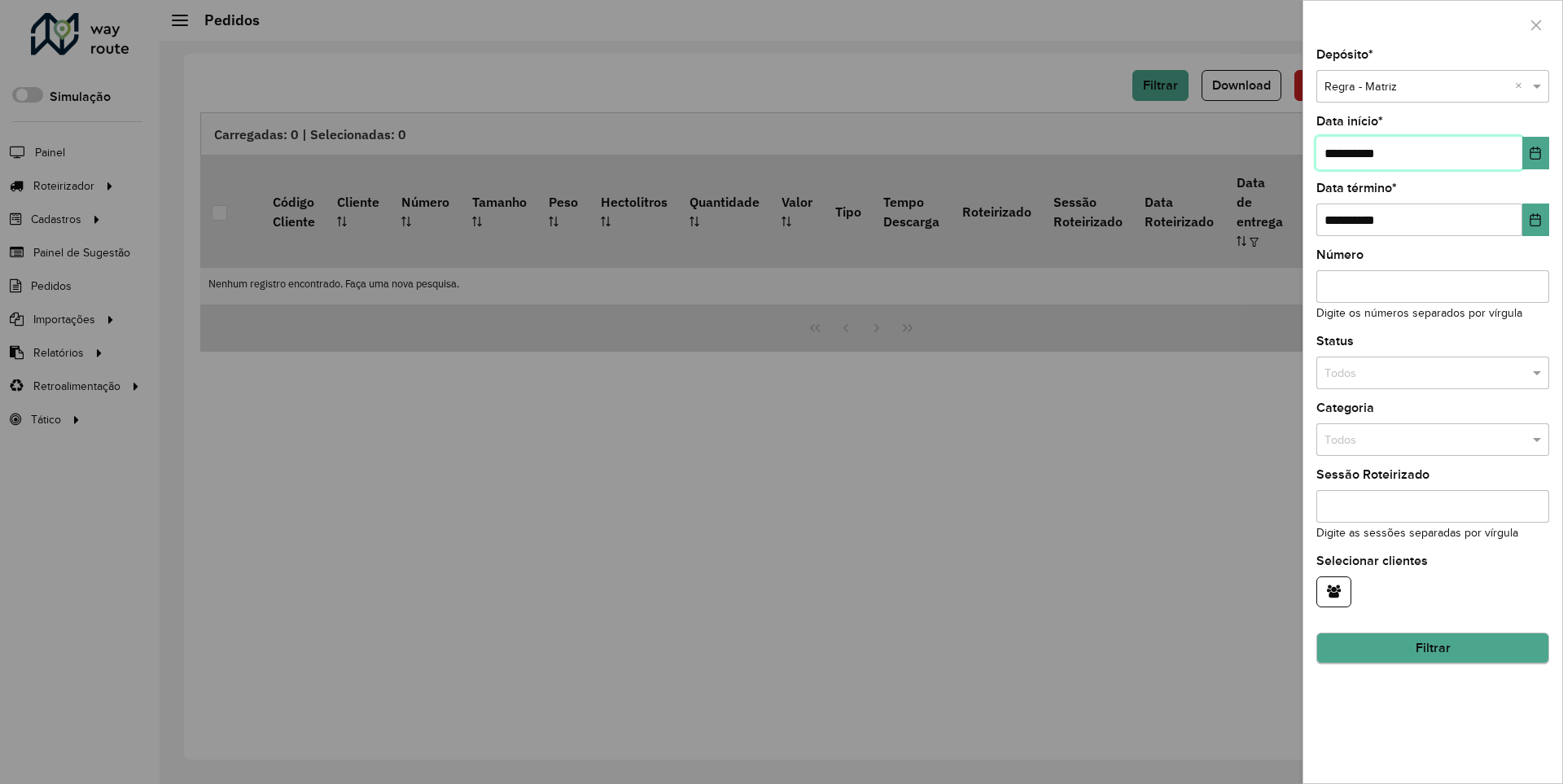
type input "**********"
click at [1432, 648] on button "Filtrar" at bounding box center [1433, 649] width 233 height 31
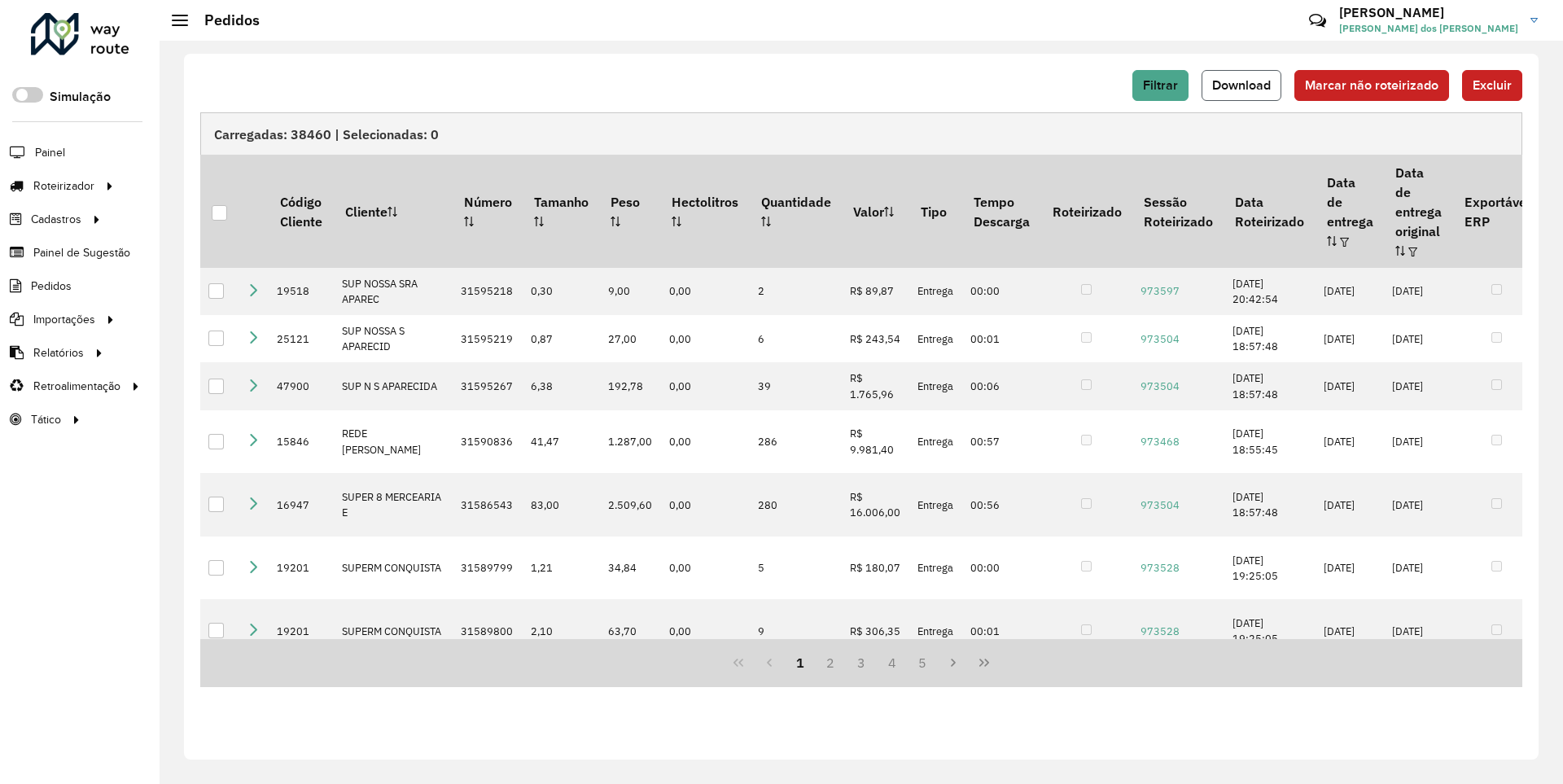
click at [1243, 85] on span "Download" at bounding box center [1242, 85] width 59 height 13
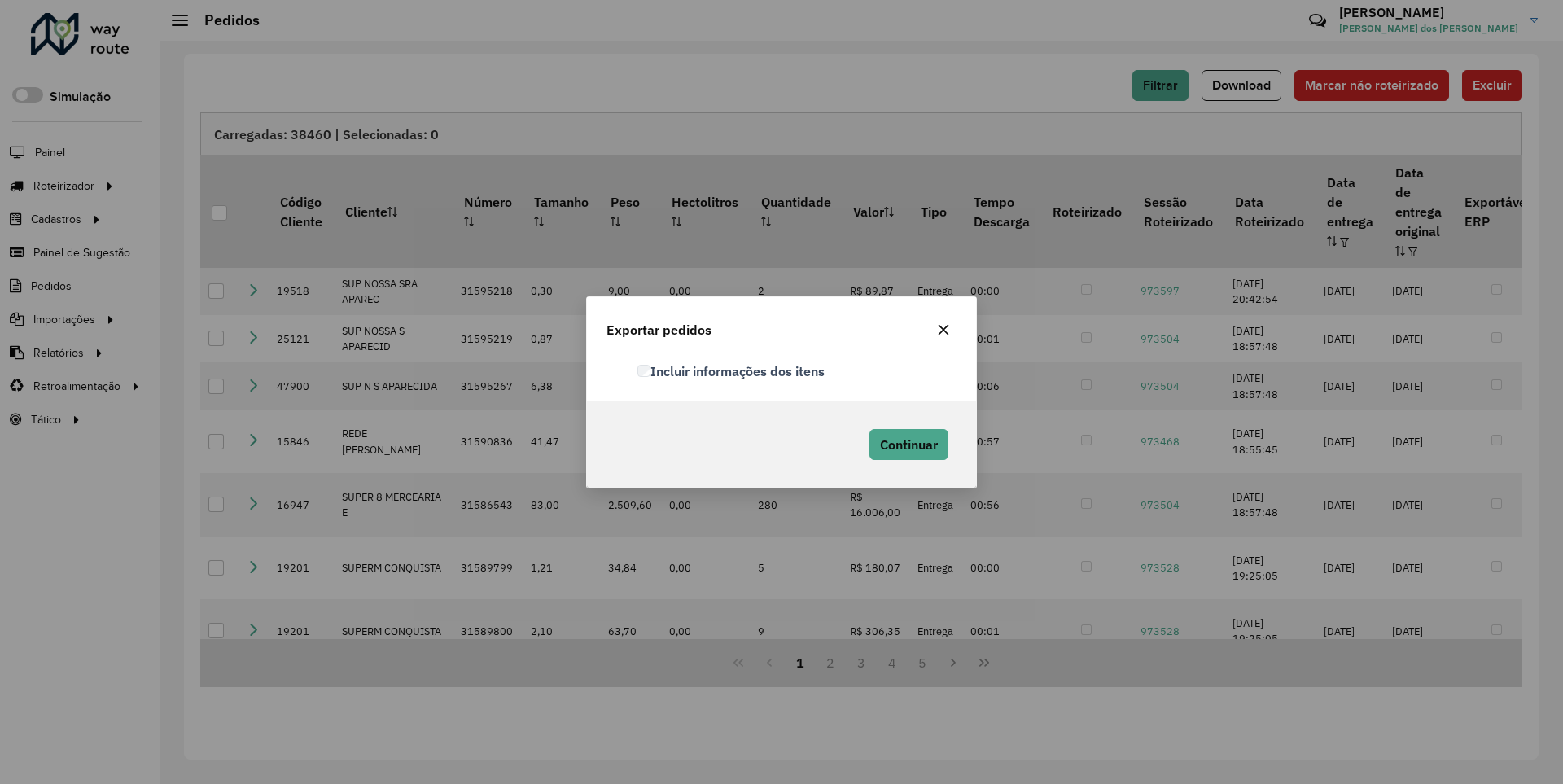
click at [732, 371] on label "Incluir informações dos itens" at bounding box center [731, 371] width 187 height 19
click at [907, 444] on span "Continuar" at bounding box center [908, 444] width 58 height 16
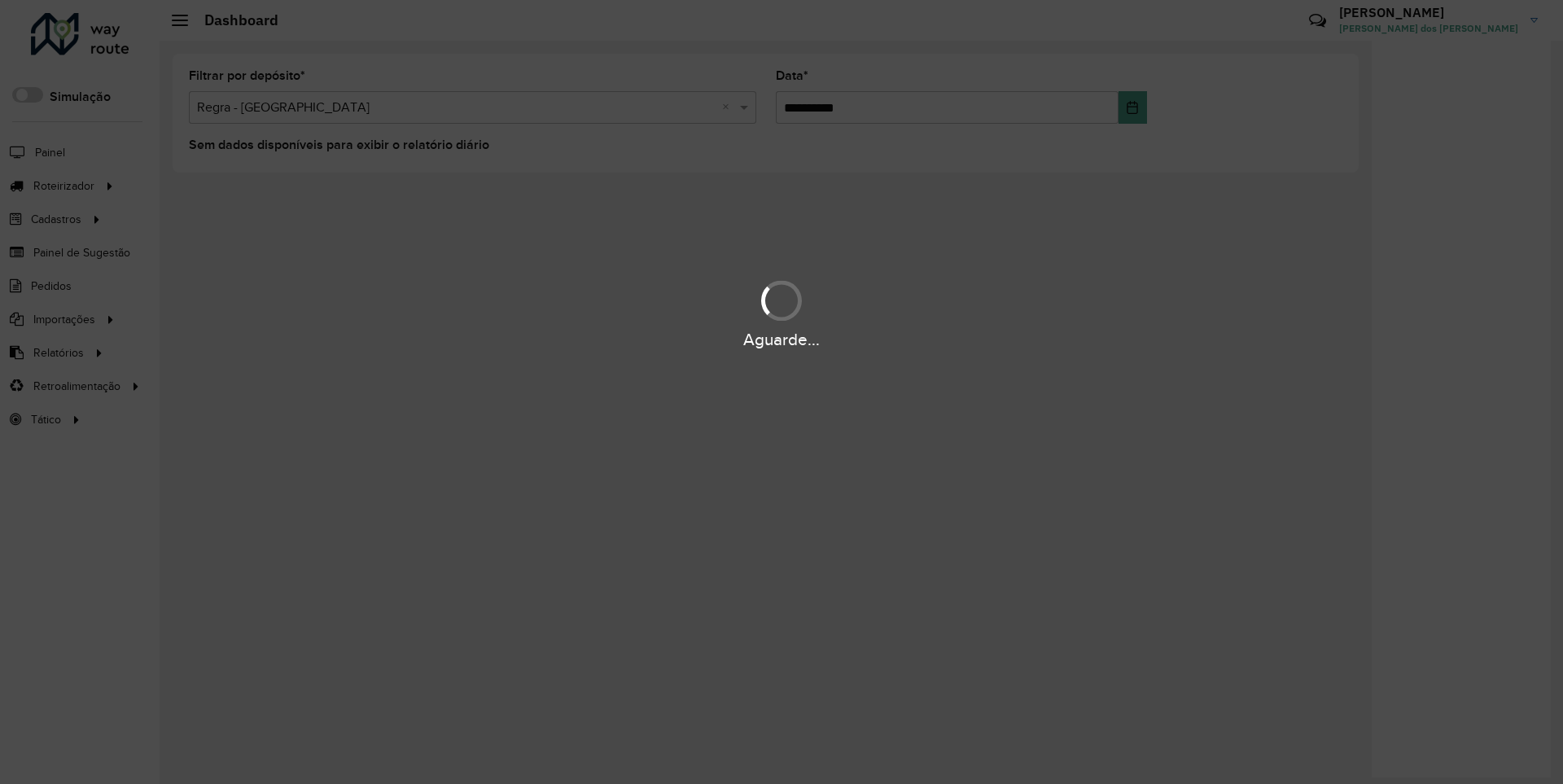
click at [57, 352] on div "Aguarde..." at bounding box center [782, 339] width 1563 height 25
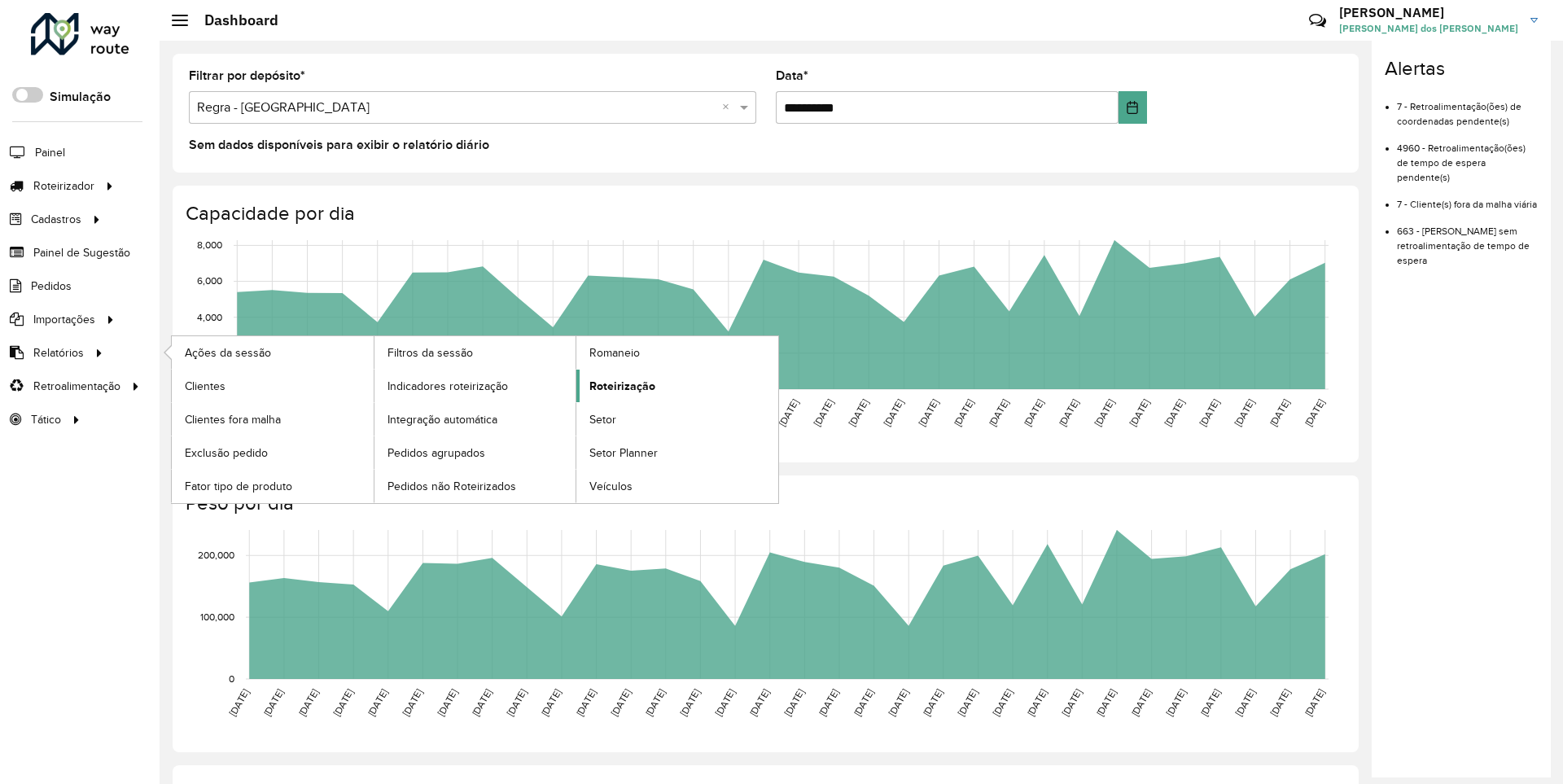
click at [619, 385] on span "Roteirização" at bounding box center [622, 387] width 66 height 17
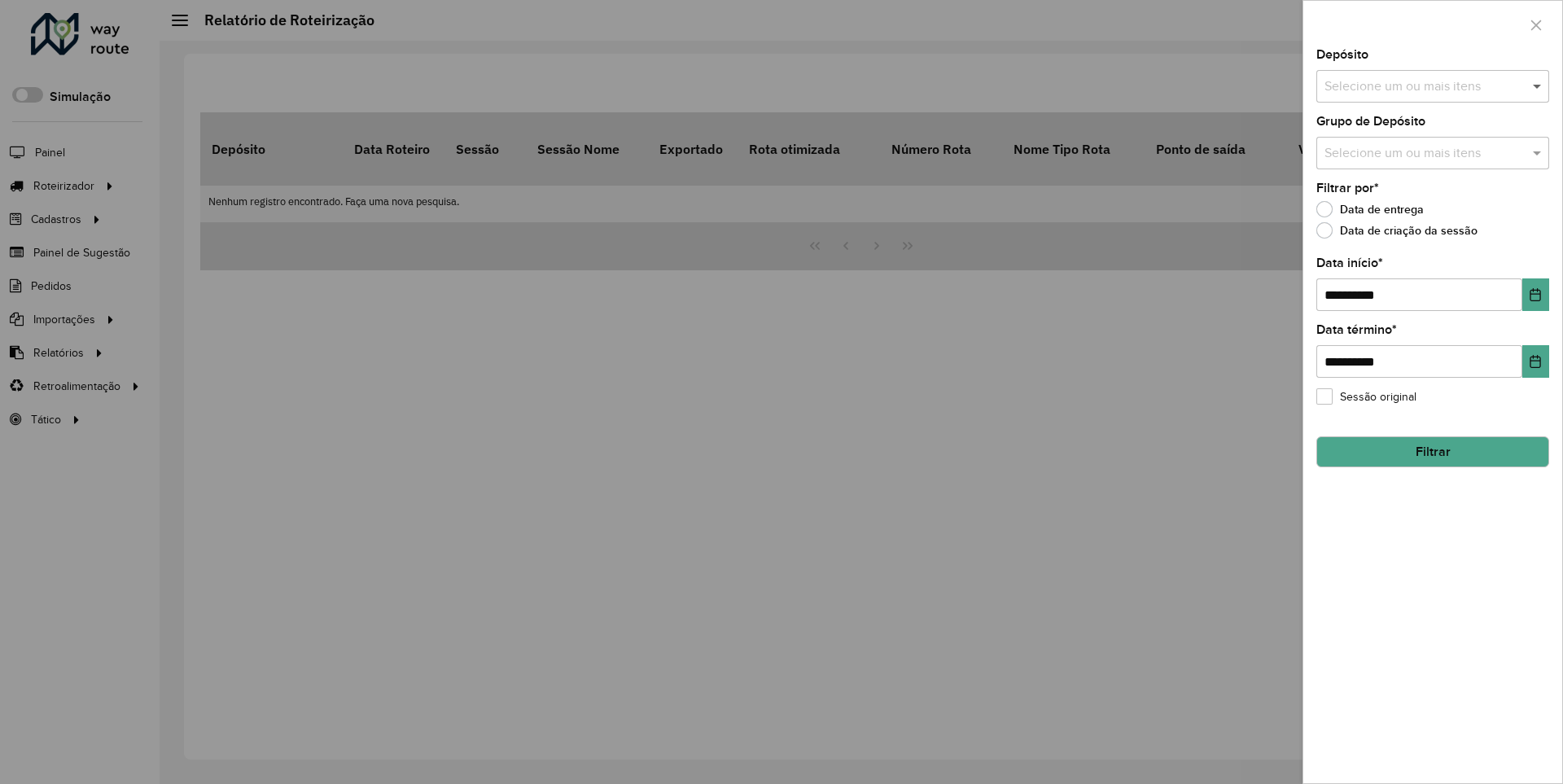
click at [1538, 86] on span at bounding box center [1539, 86] width 20 height 19
click at [1534, 294] on icon "Choose Date" at bounding box center [1535, 295] width 11 height 13
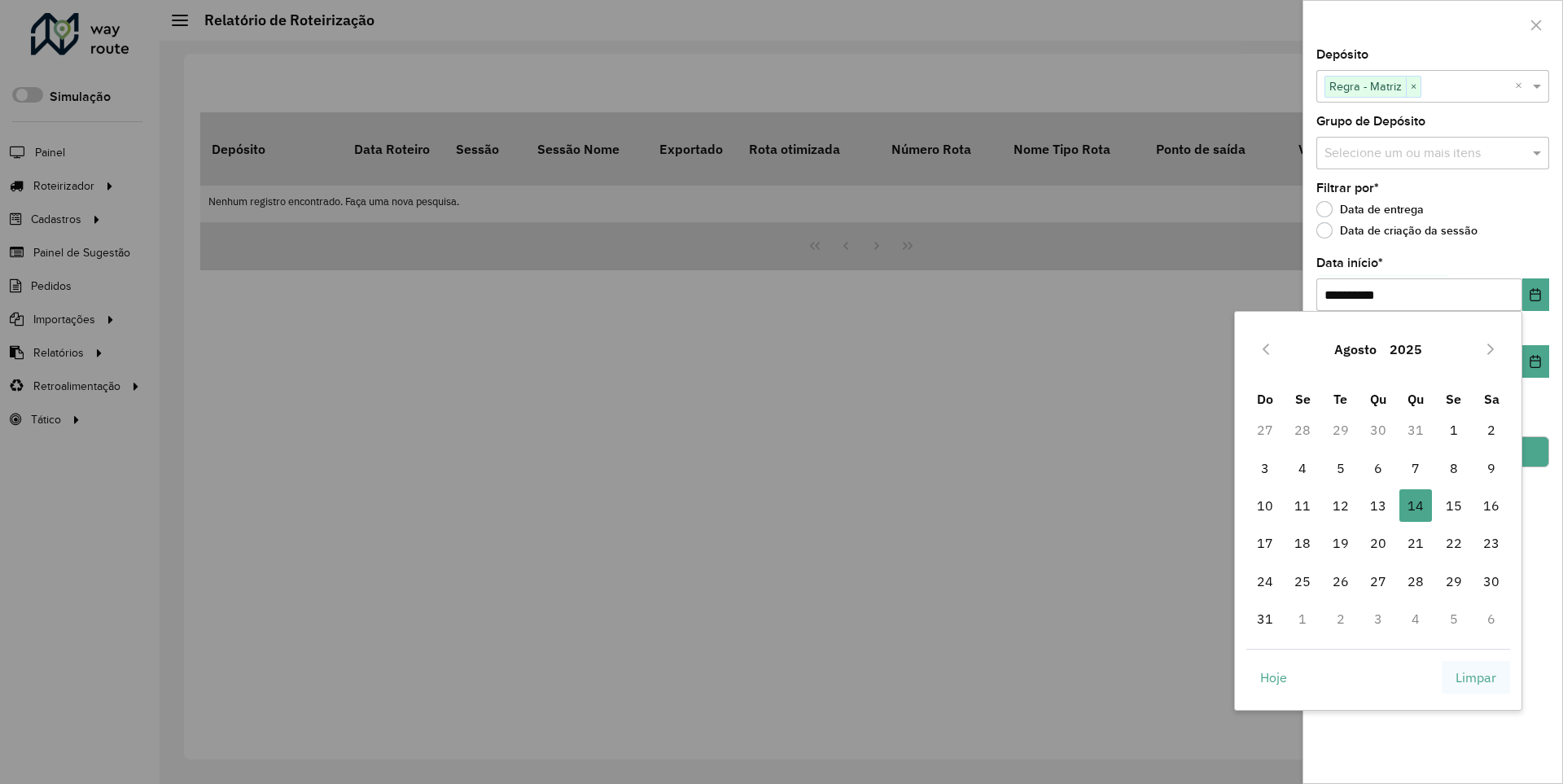
click at [1476, 676] on span "Limpar" at bounding box center [1476, 676] width 40 height 19
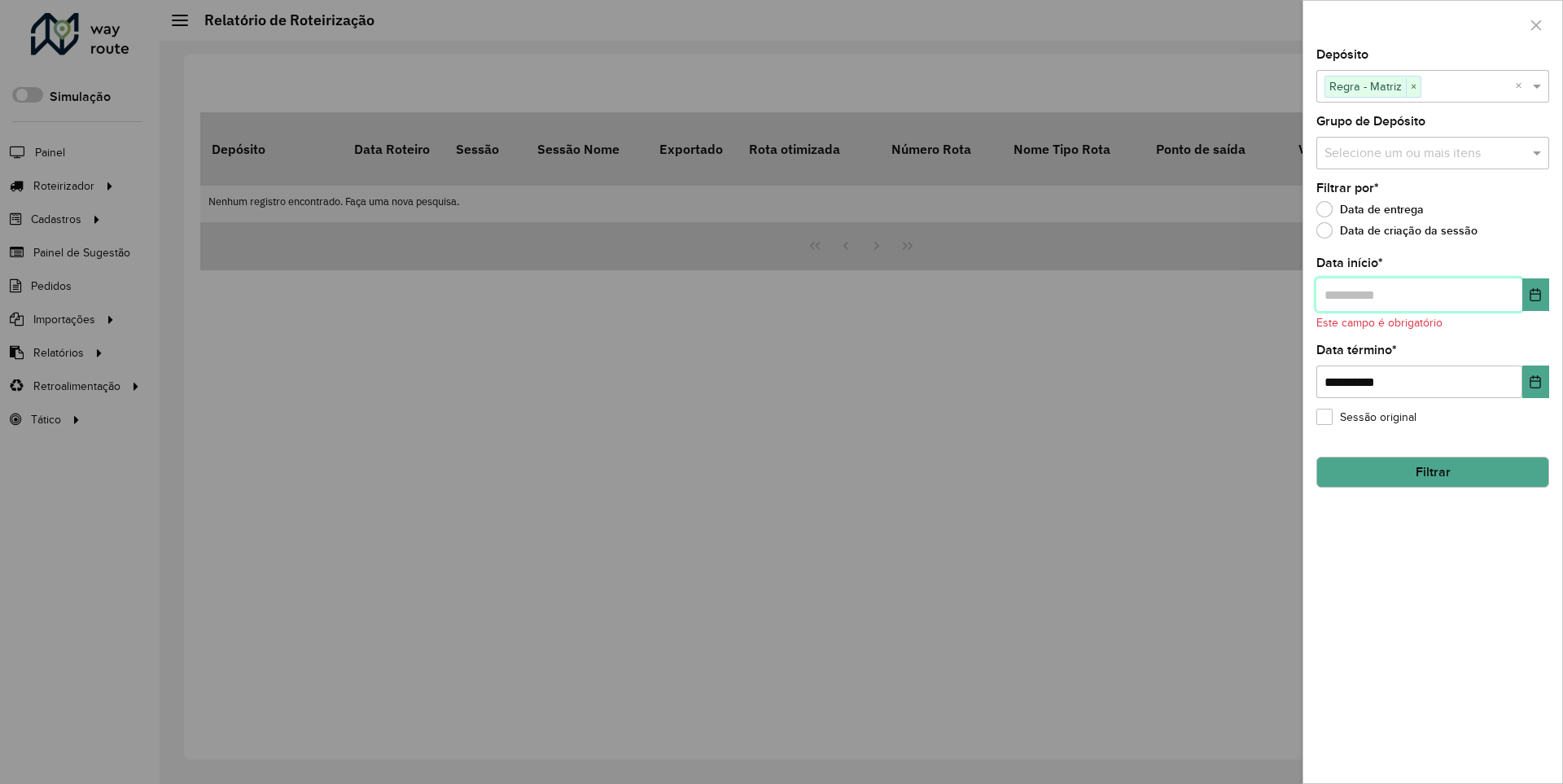
click at [1418, 294] on input "text" at bounding box center [1419, 294] width 206 height 33
type input "**********"
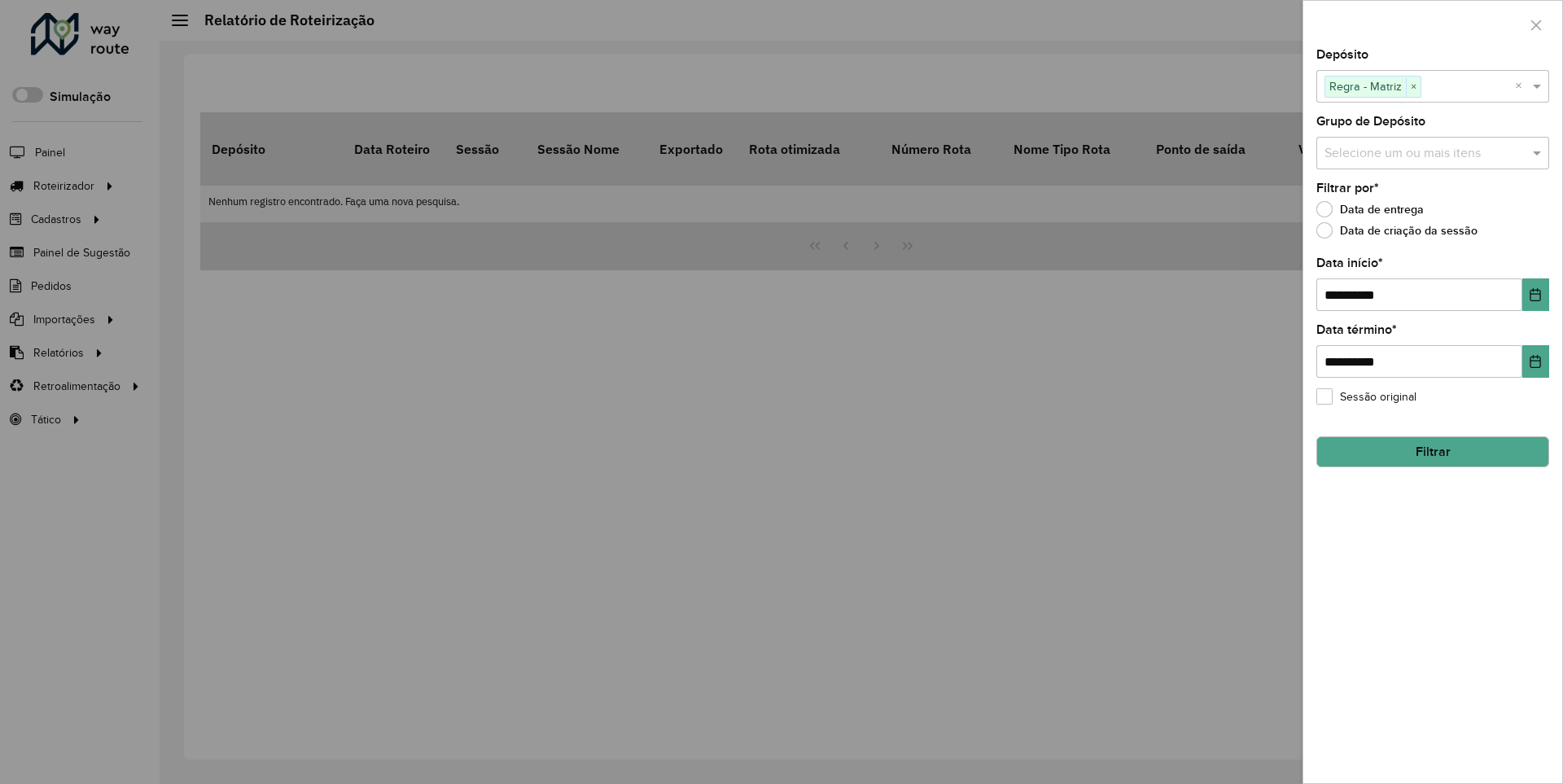
click at [1432, 451] on button "Filtrar" at bounding box center [1433, 451] width 233 height 31
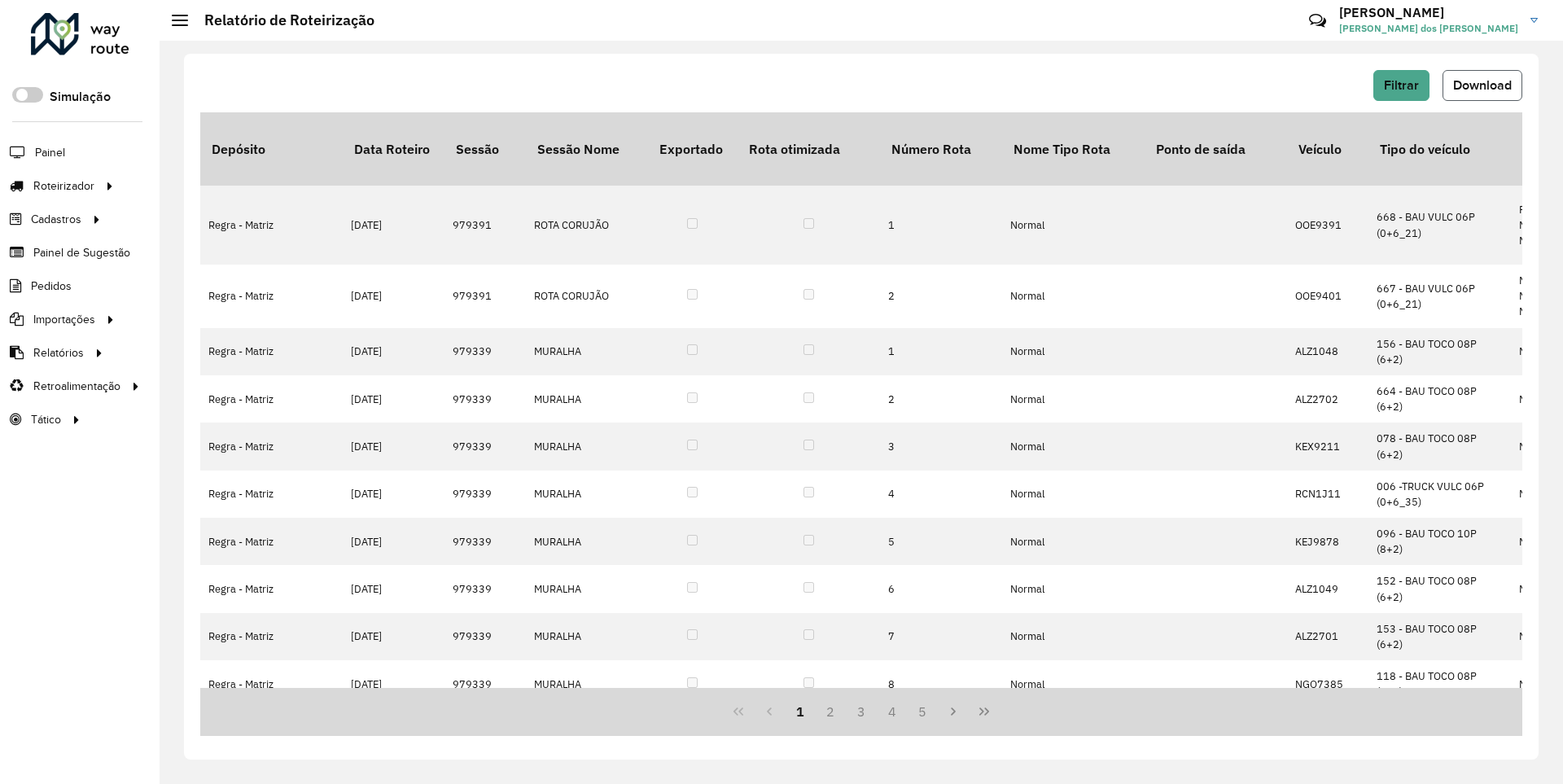
click at [1481, 85] on span "Download" at bounding box center [1482, 85] width 59 height 13
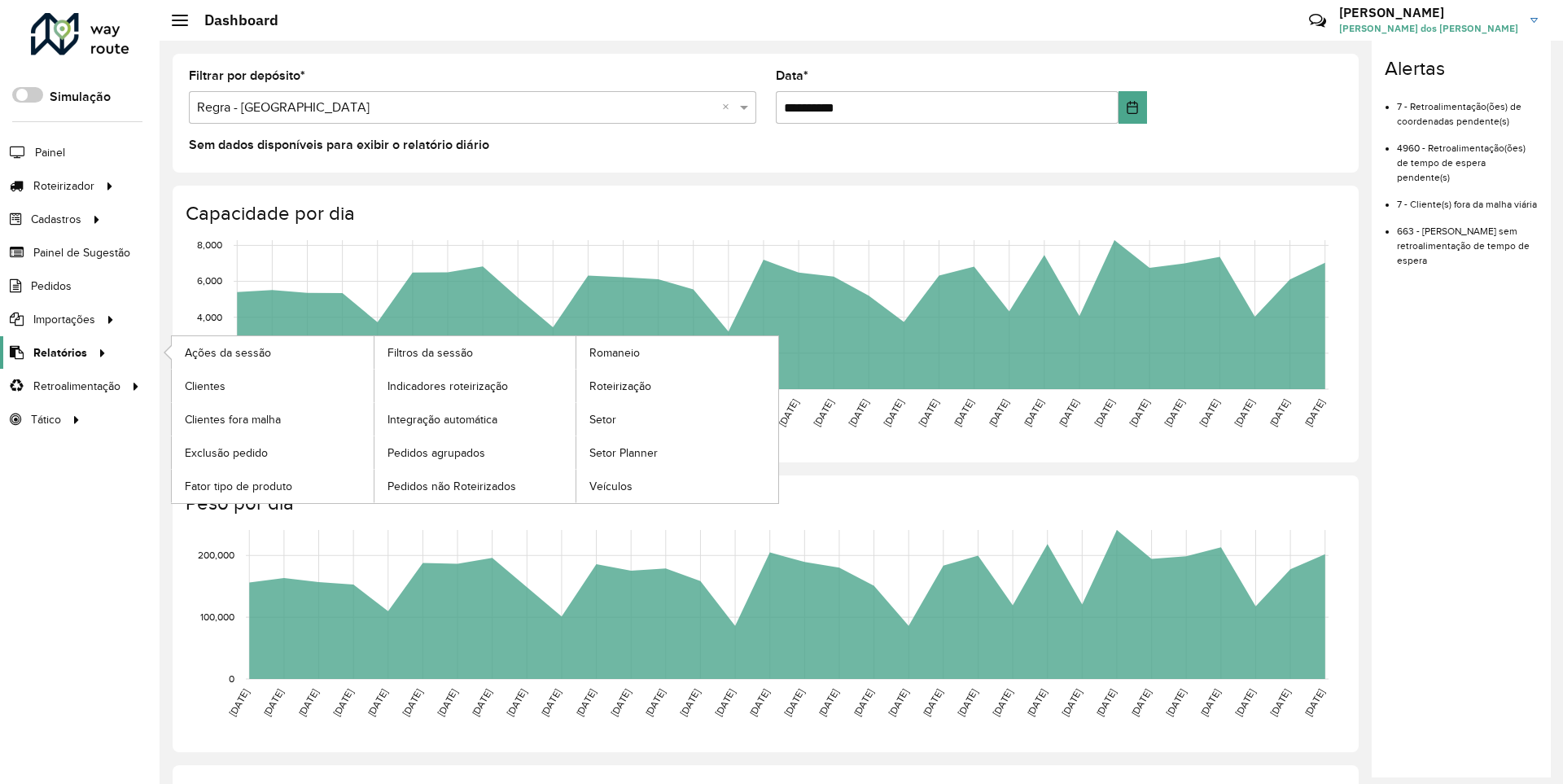
click at [57, 352] on span "Relatórios" at bounding box center [61, 353] width 54 height 17
click at [204, 385] on span "Clientes" at bounding box center [207, 387] width 44 height 17
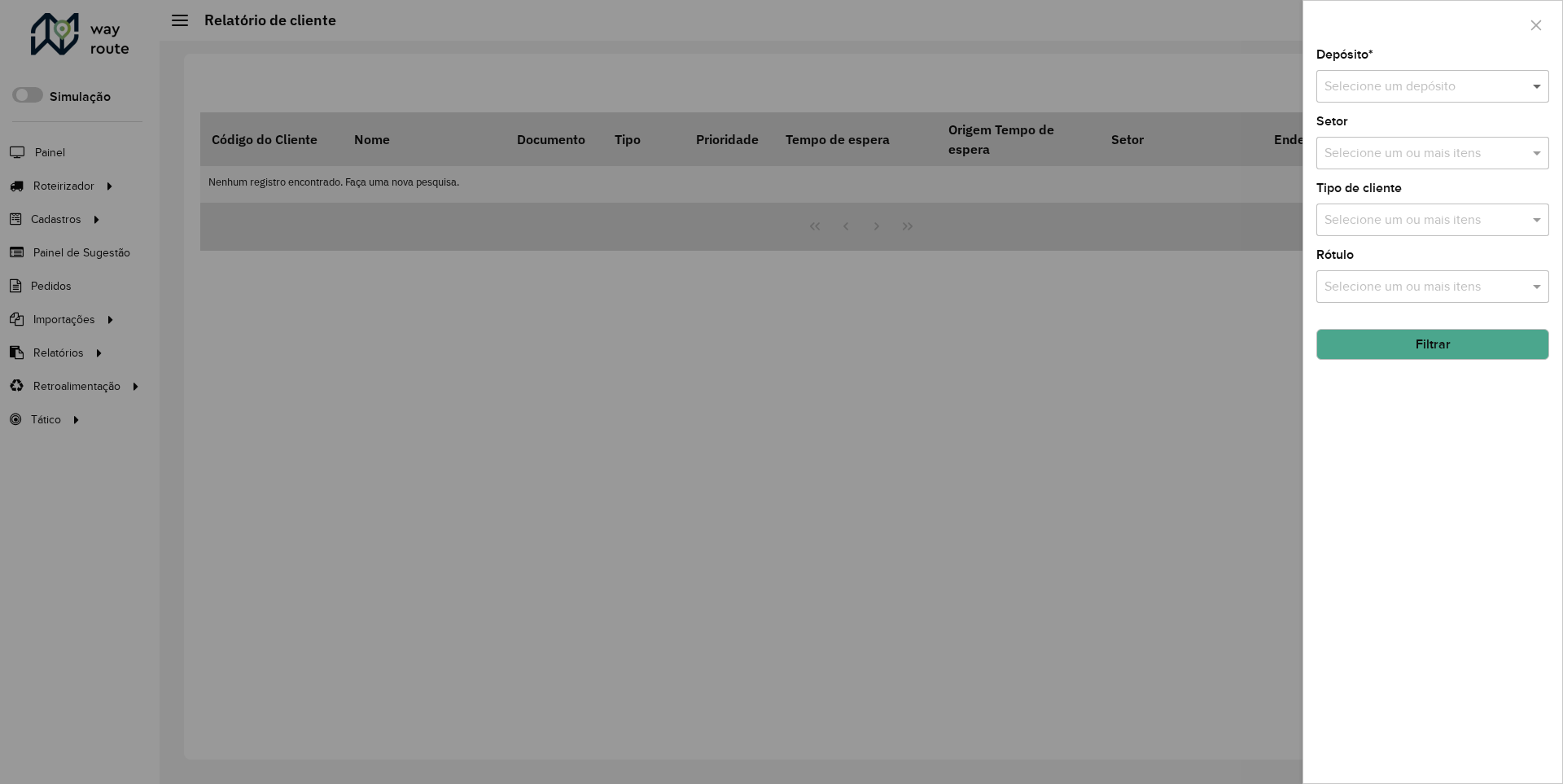
click at [1538, 86] on span at bounding box center [1539, 86] width 20 height 19
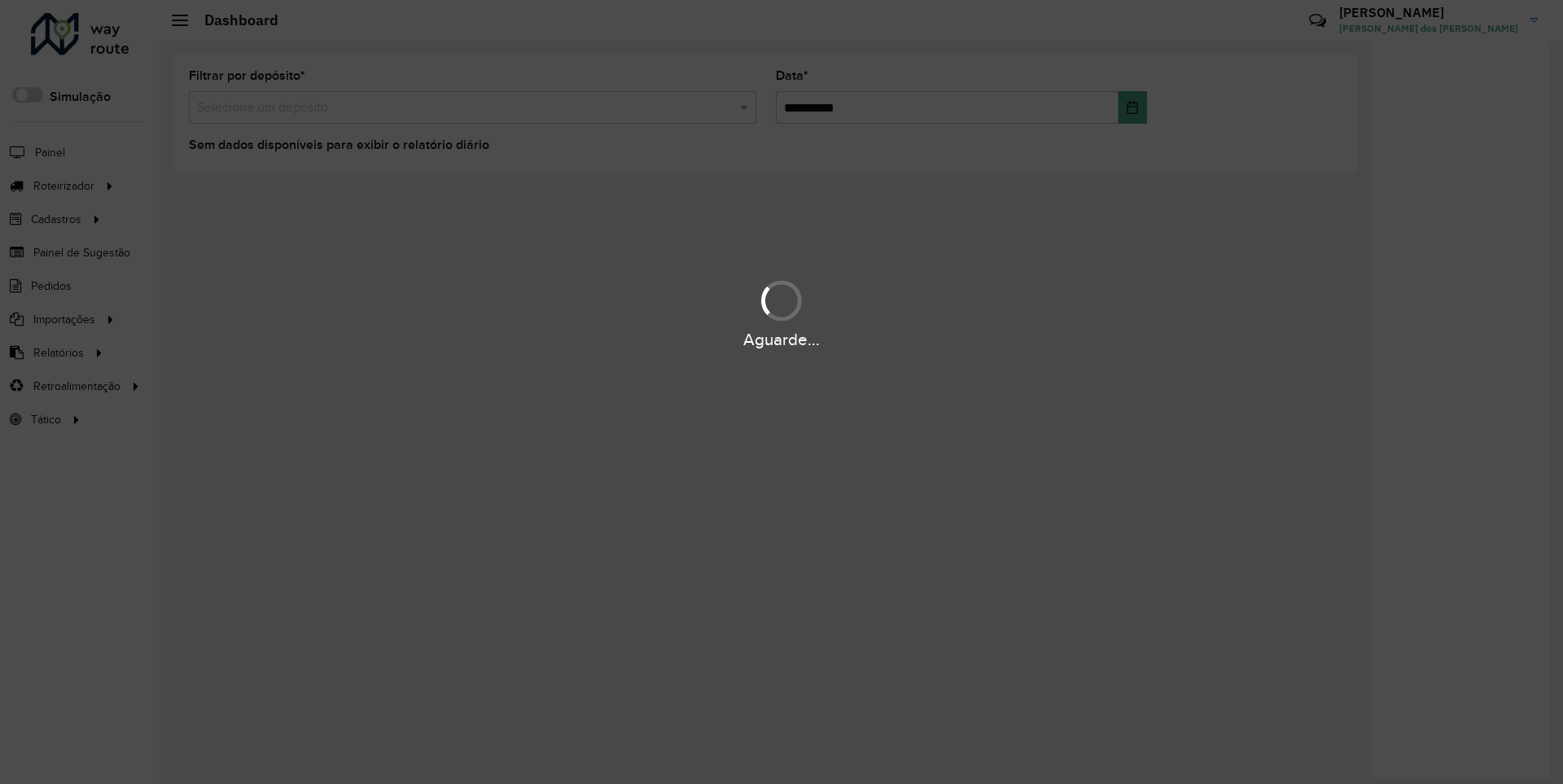
click at [57, 352] on div "Aguarde..." at bounding box center [782, 339] width 1563 height 25
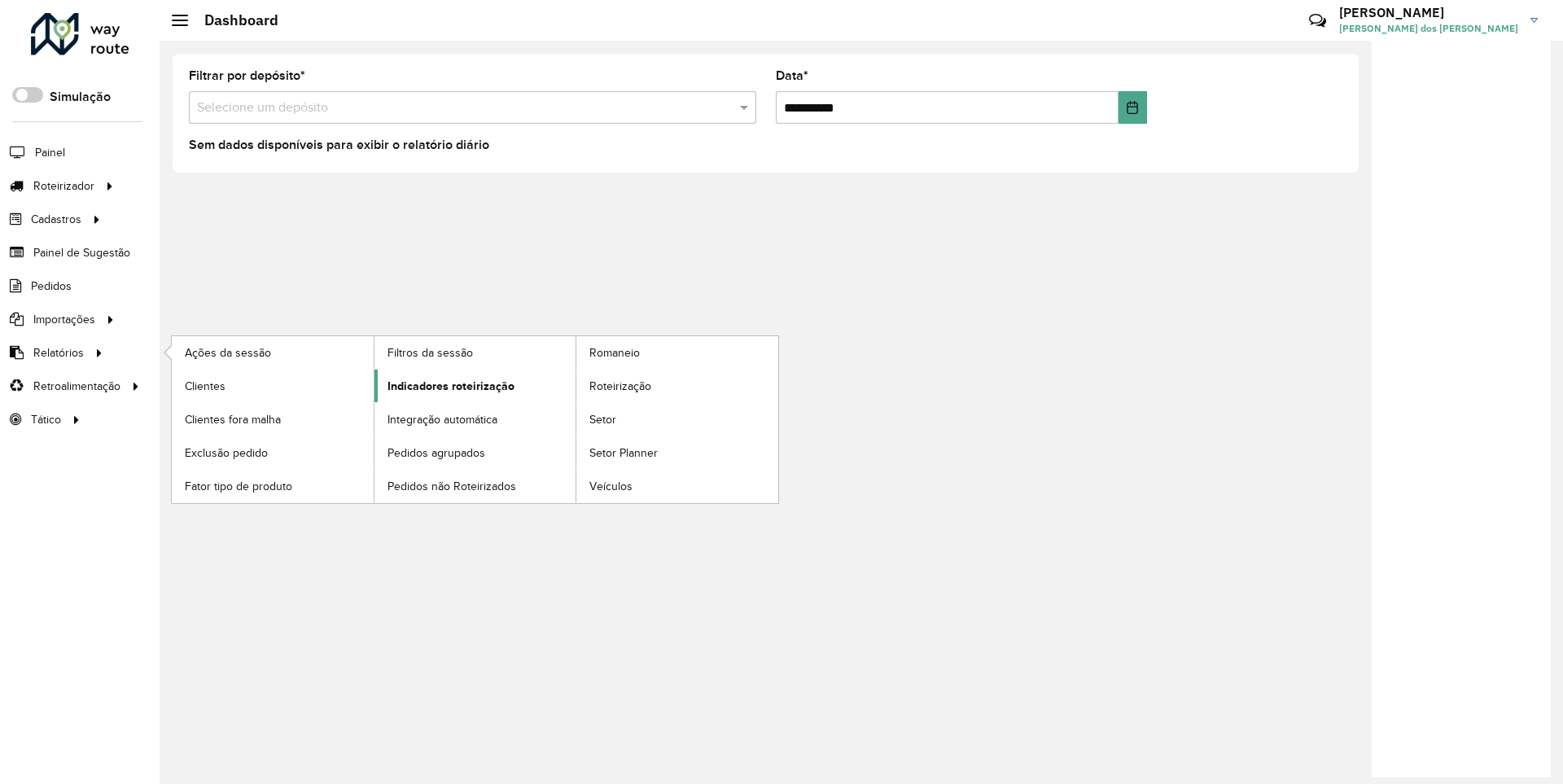
click at [446, 385] on span "Indicadores roteirização" at bounding box center [450, 387] width 127 height 17
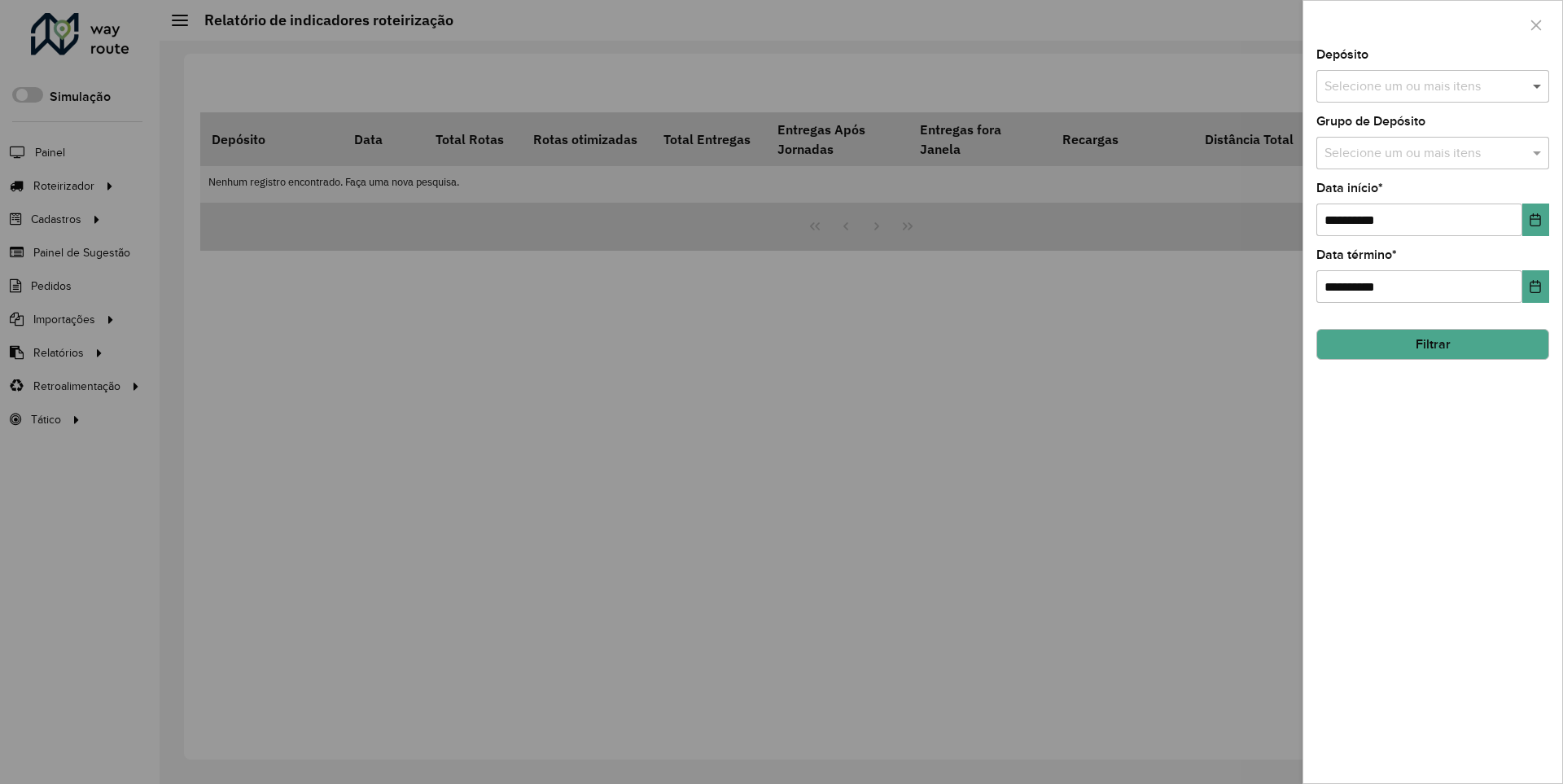
click at [1538, 86] on span at bounding box center [1539, 86] width 20 height 19
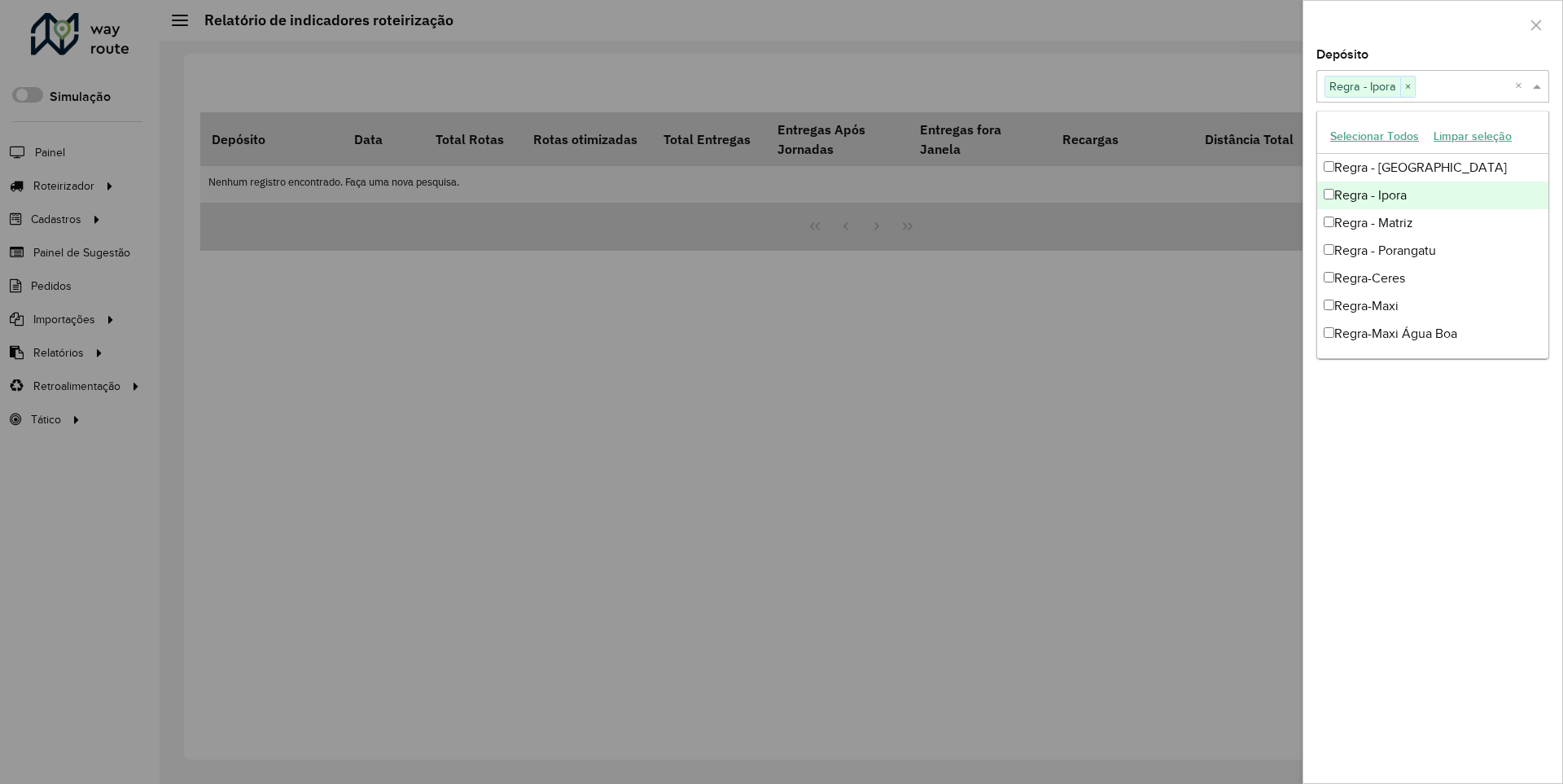
click at [1432, 24] on div at bounding box center [1433, 24] width 259 height 48
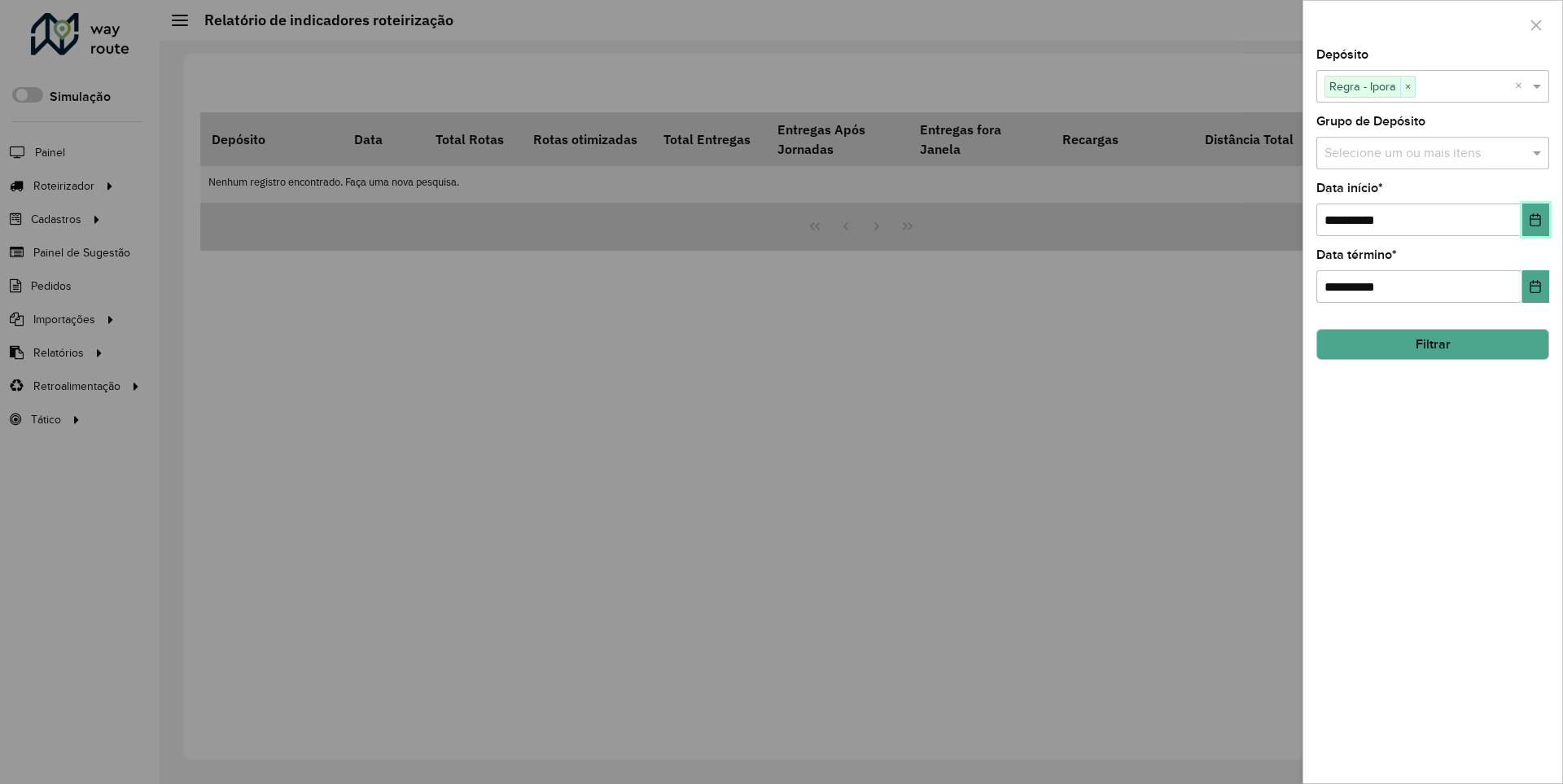
click at [1534, 219] on icon "Choose Date" at bounding box center [1535, 220] width 11 height 13
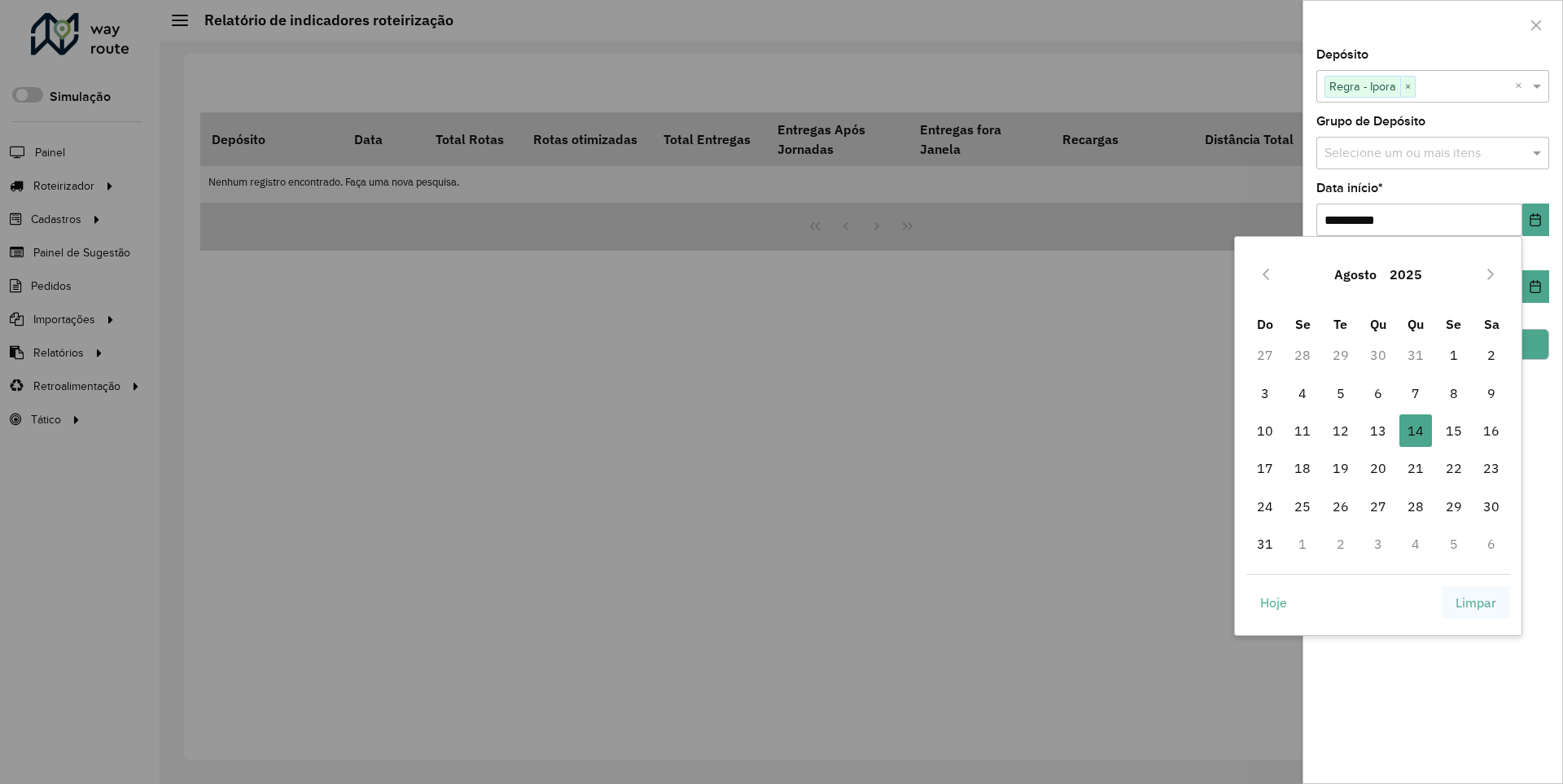
click at [1476, 602] on span "Limpar" at bounding box center [1476, 602] width 40 height 19
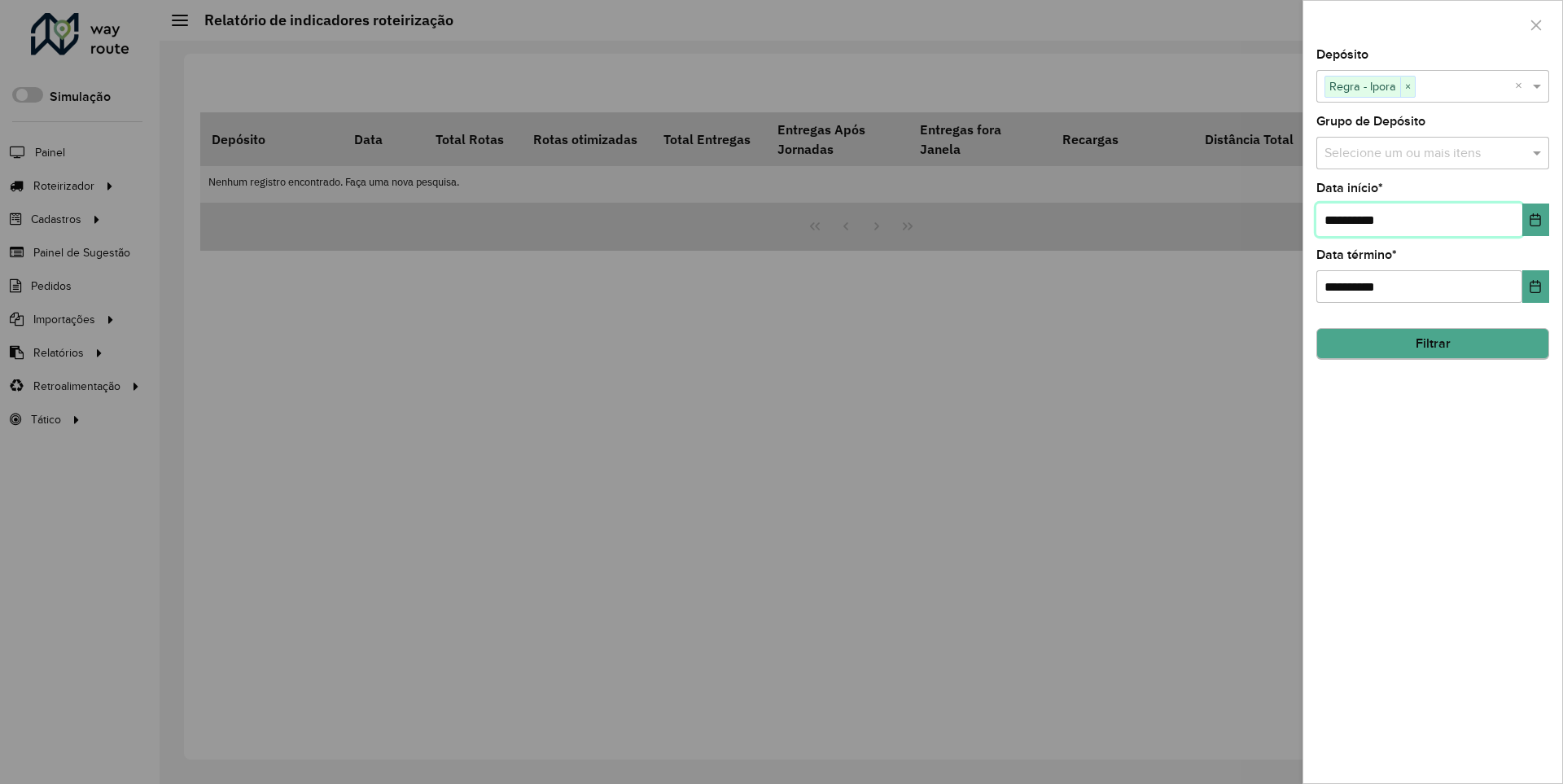
type input "**********"
click at [1432, 344] on button "Filtrar" at bounding box center [1433, 344] width 233 height 31
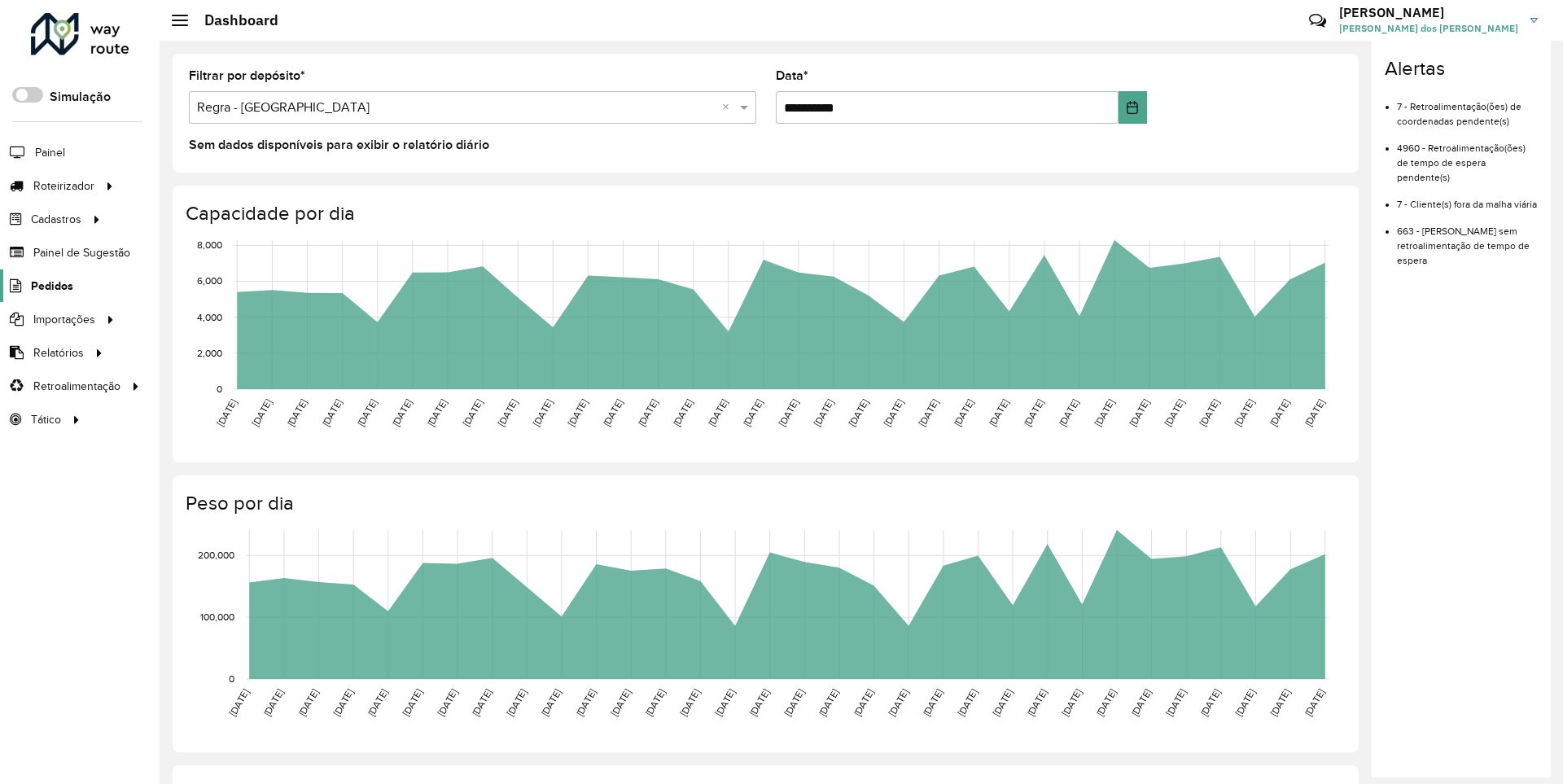
click at [50, 285] on span "Pedidos" at bounding box center [52, 286] width 42 height 17
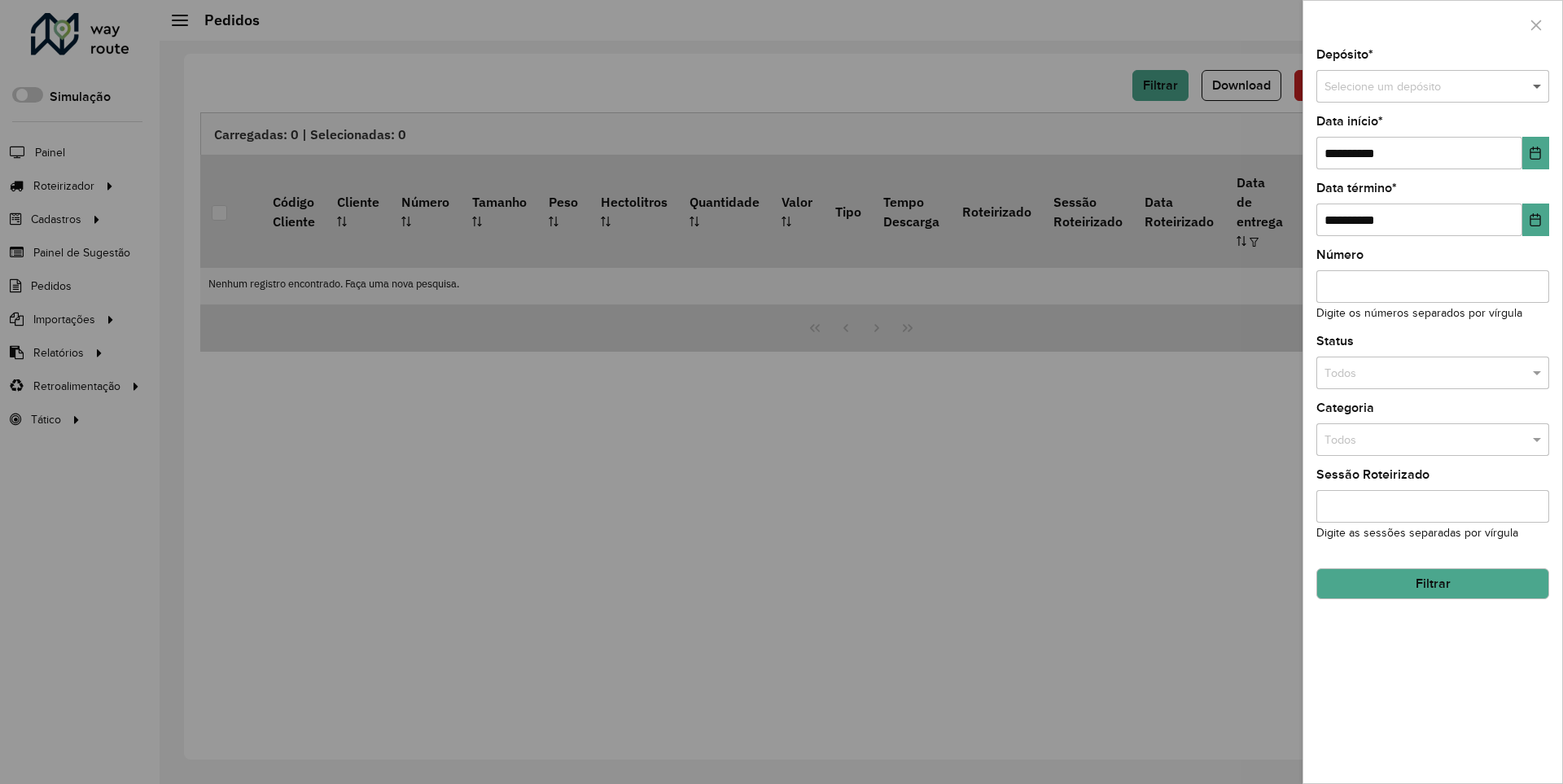
click at [1538, 87] on span at bounding box center [1539, 87] width 20 height 18
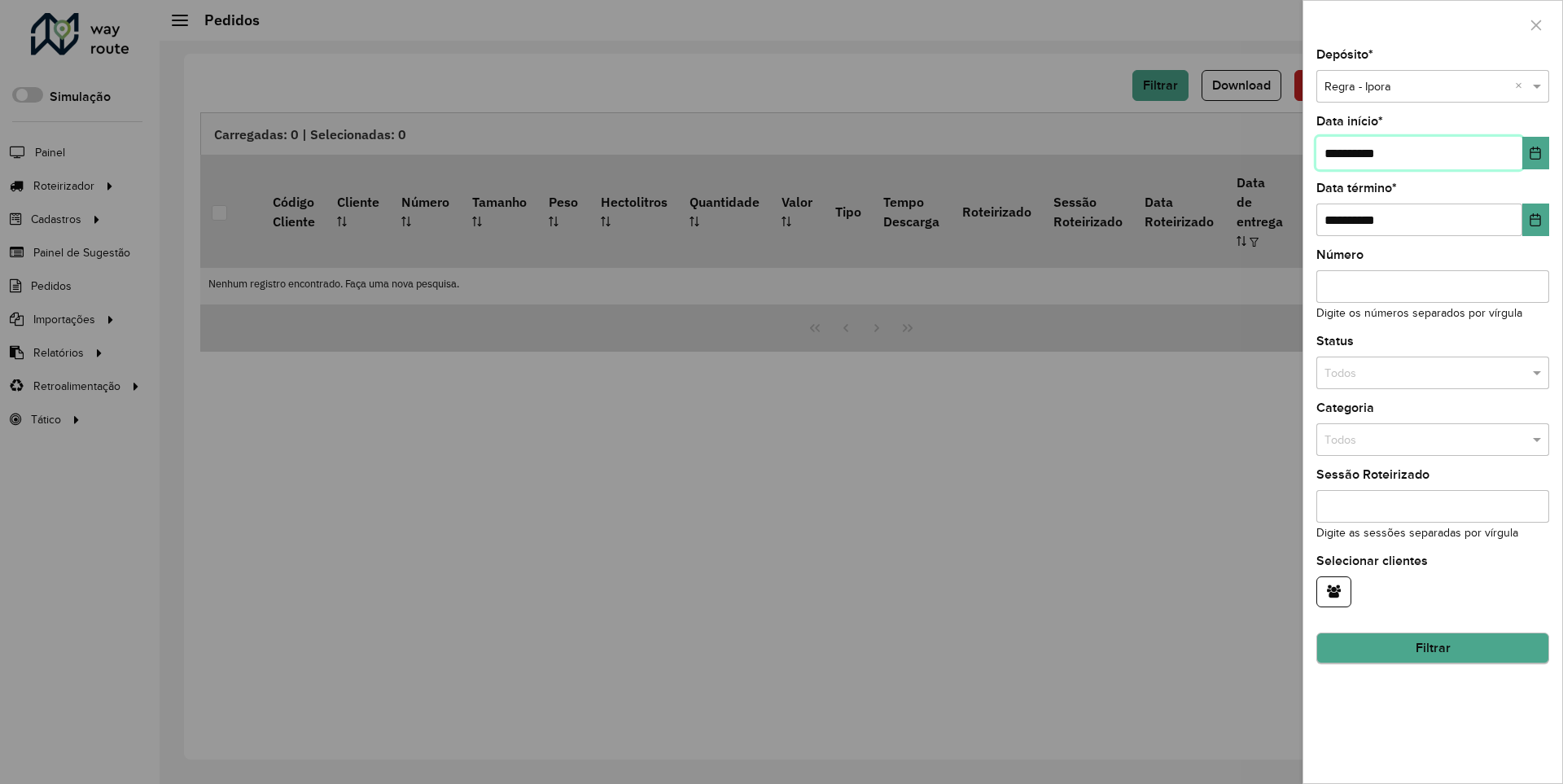
type input "**********"
click at [1432, 648] on button "Filtrar" at bounding box center [1433, 649] width 233 height 31
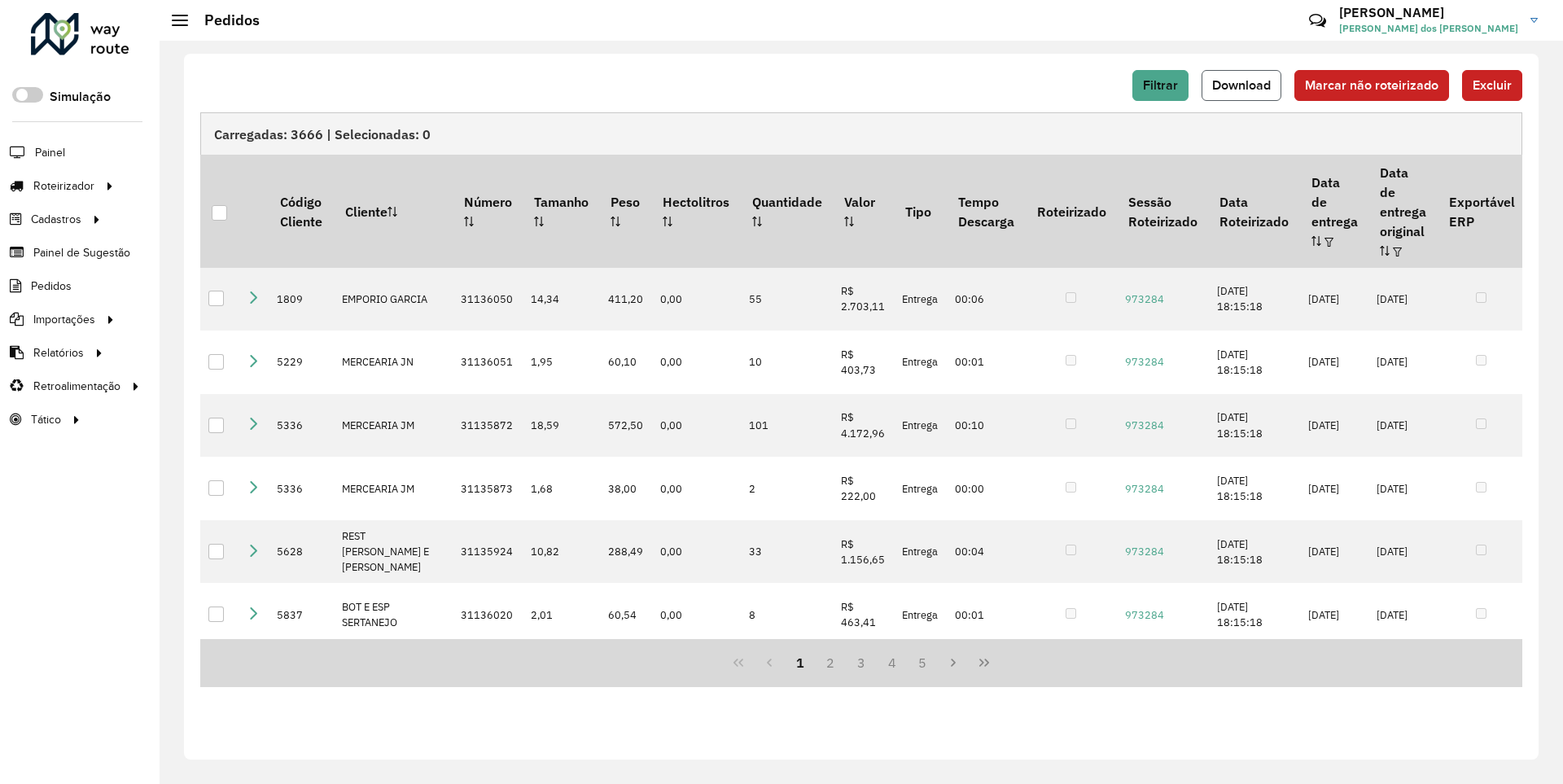
click at [1243, 85] on span "Download" at bounding box center [1242, 85] width 59 height 13
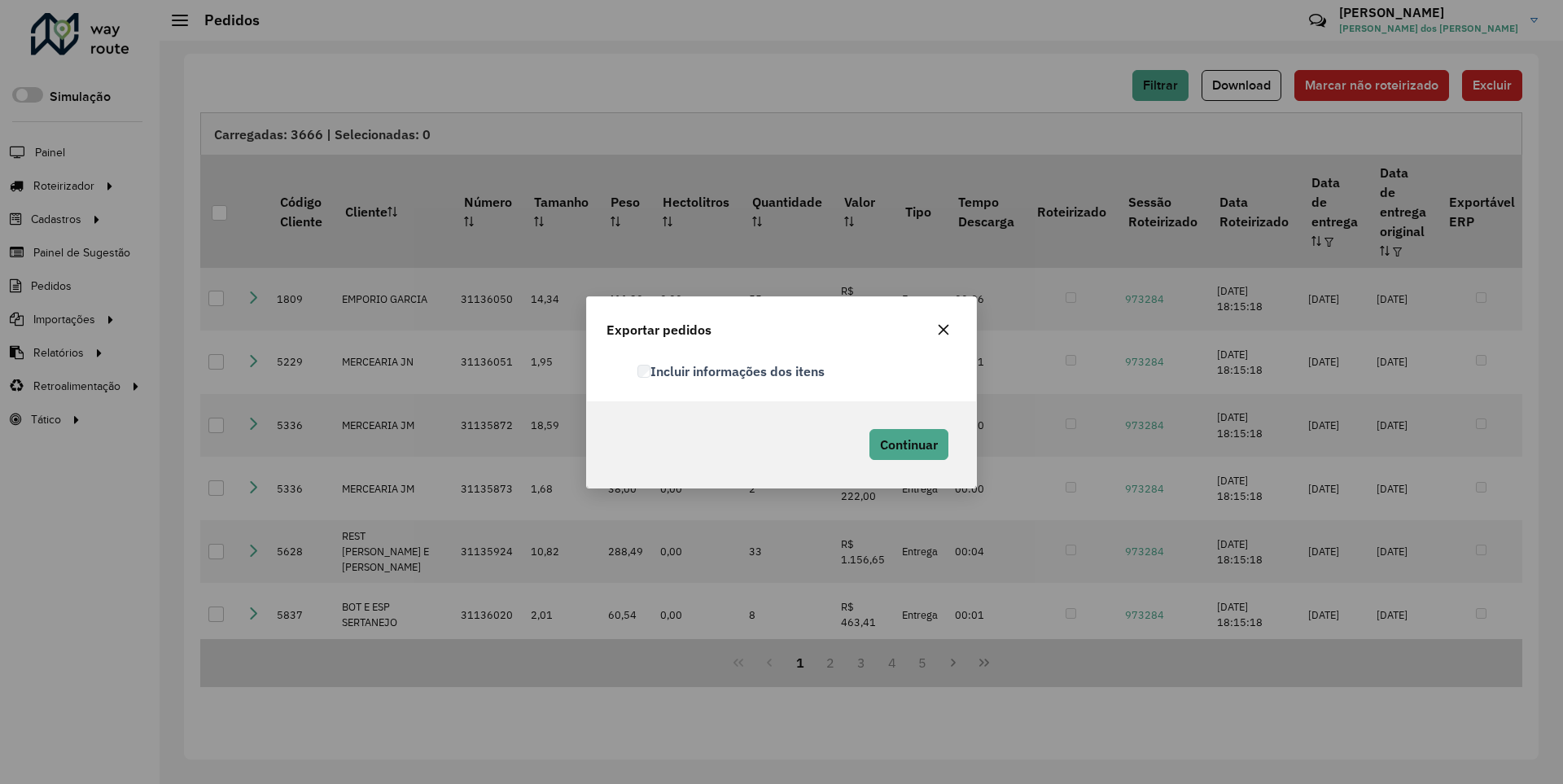
click at [732, 371] on label "Incluir informações dos itens" at bounding box center [731, 371] width 187 height 19
click at [907, 444] on span "Continuar" at bounding box center [908, 444] width 58 height 16
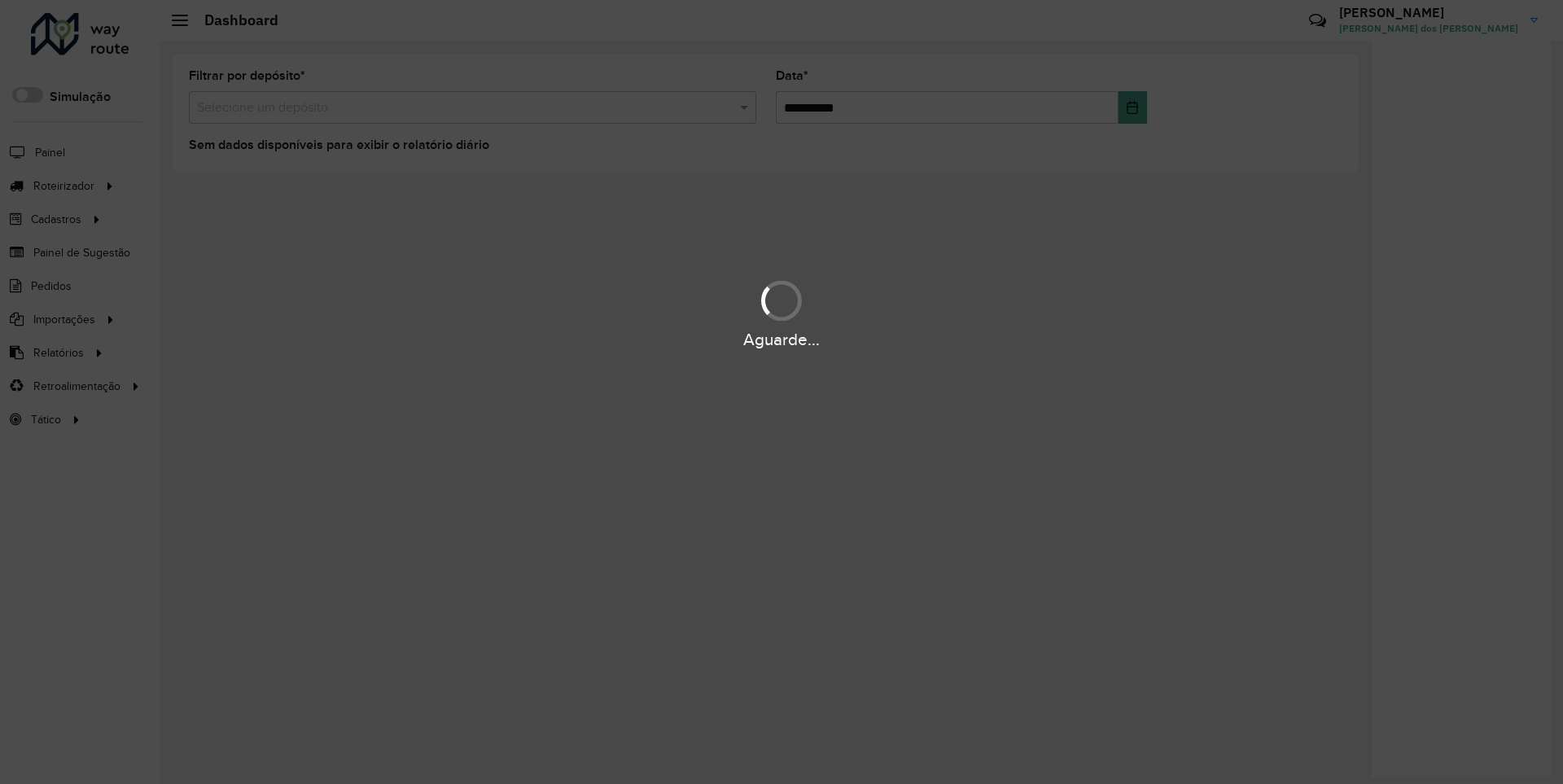
click at [57, 352] on div "Aguarde..." at bounding box center [782, 339] width 1563 height 25
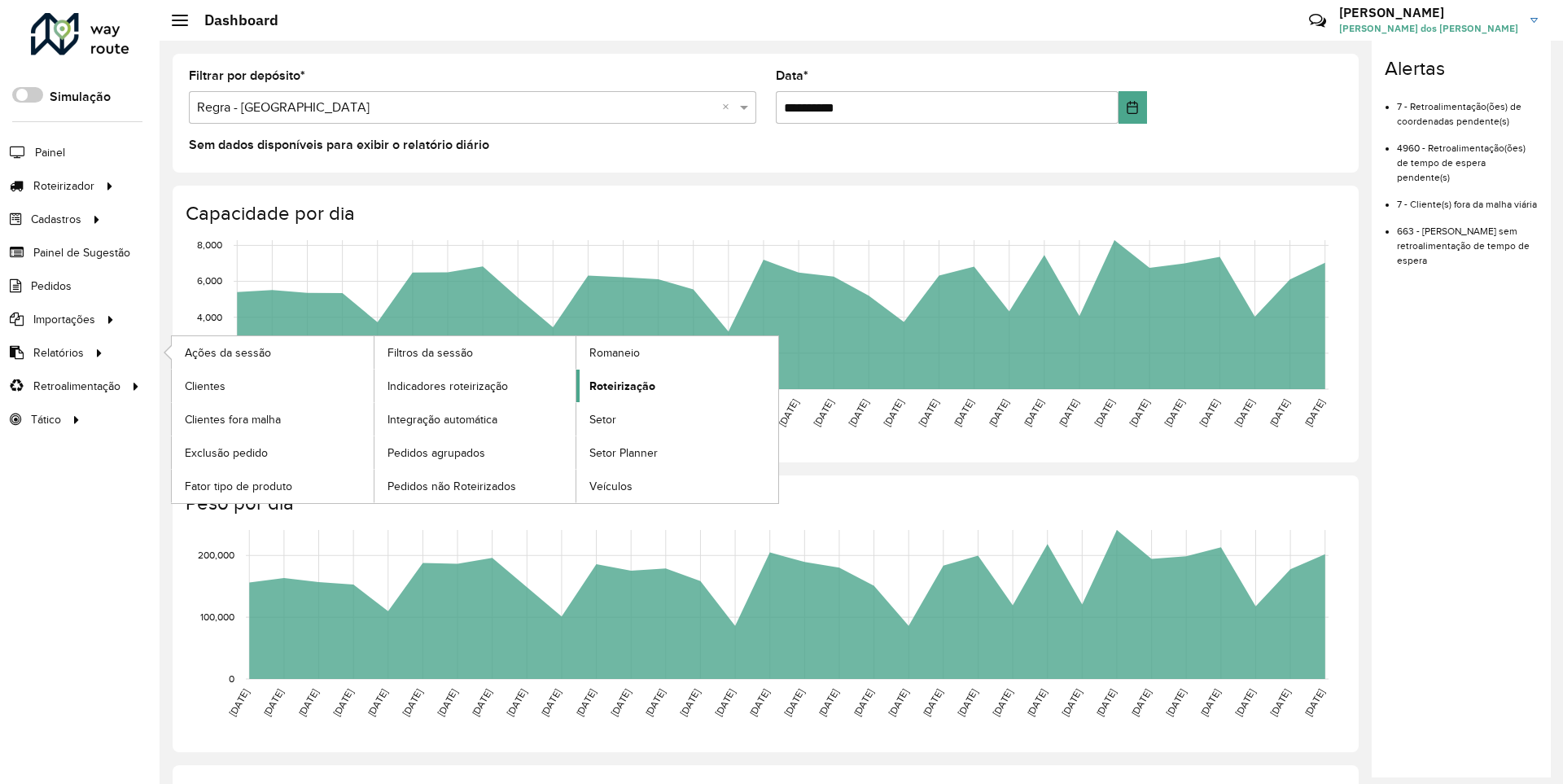
click at [619, 385] on span "Roteirização" at bounding box center [622, 387] width 66 height 17
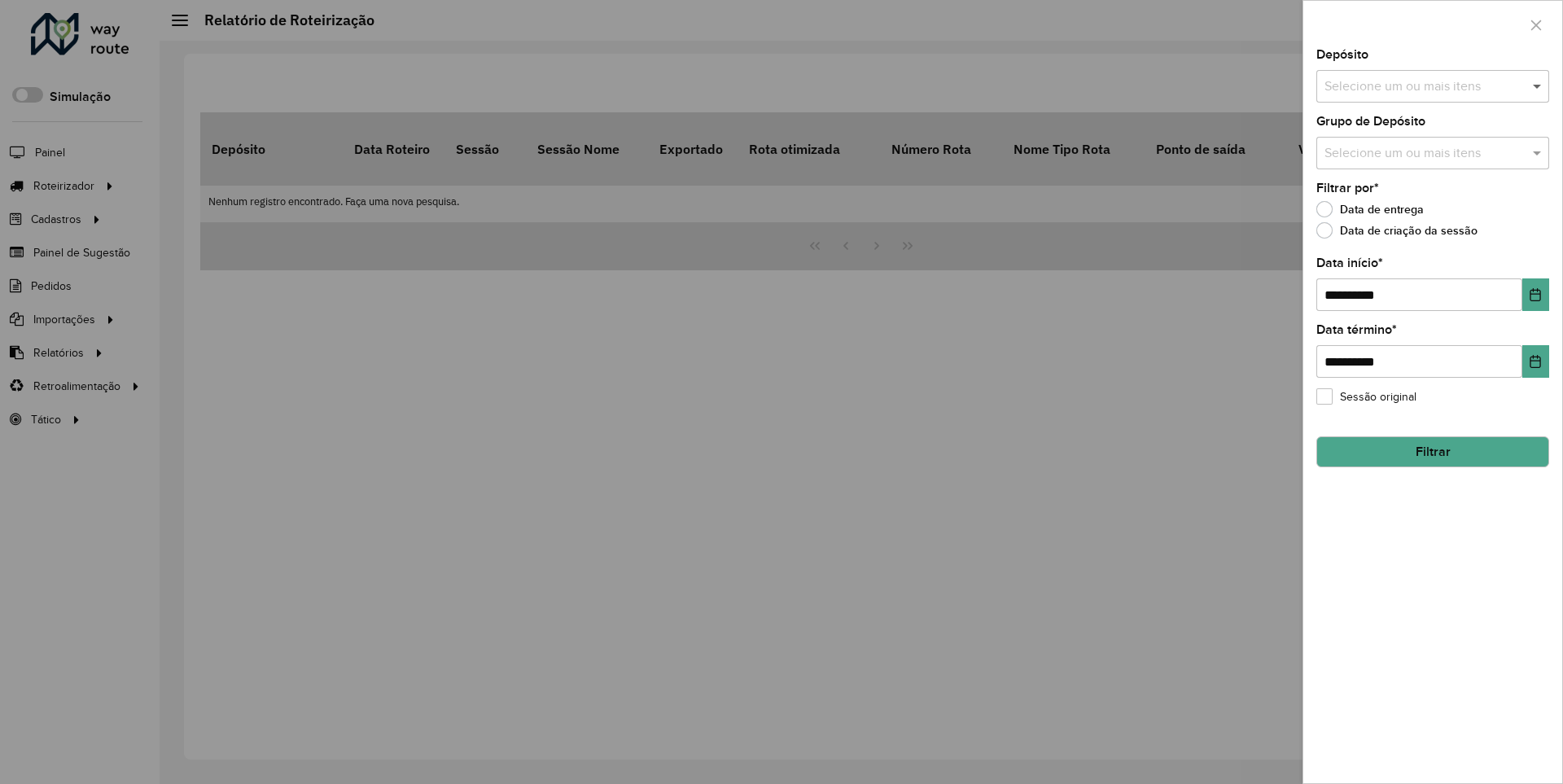
click at [1538, 86] on span at bounding box center [1539, 86] width 20 height 19
click at [1534, 294] on icon "Choose Date" at bounding box center [1535, 295] width 11 height 13
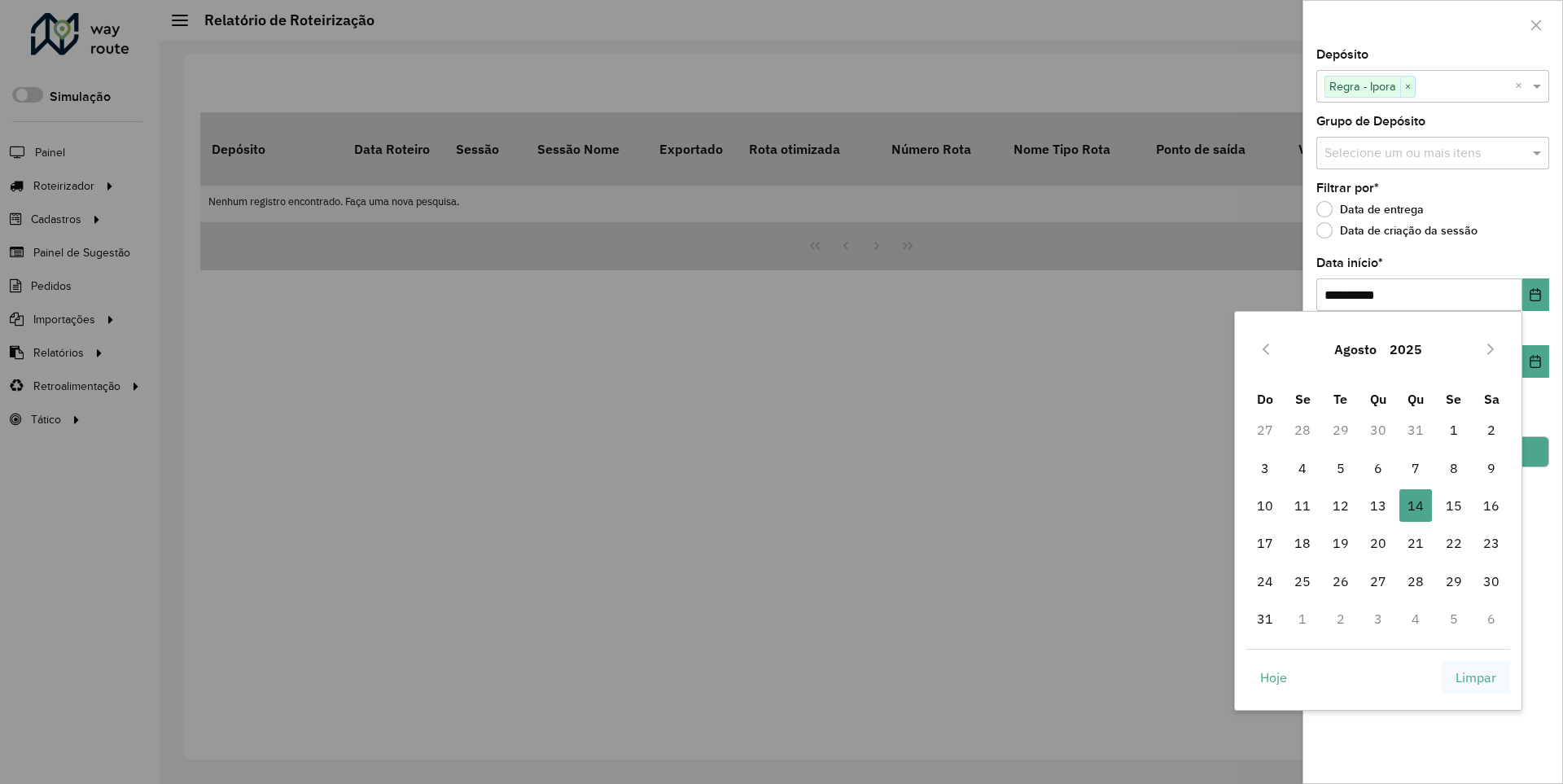
click at [1476, 676] on span "Limpar" at bounding box center [1476, 676] width 40 height 19
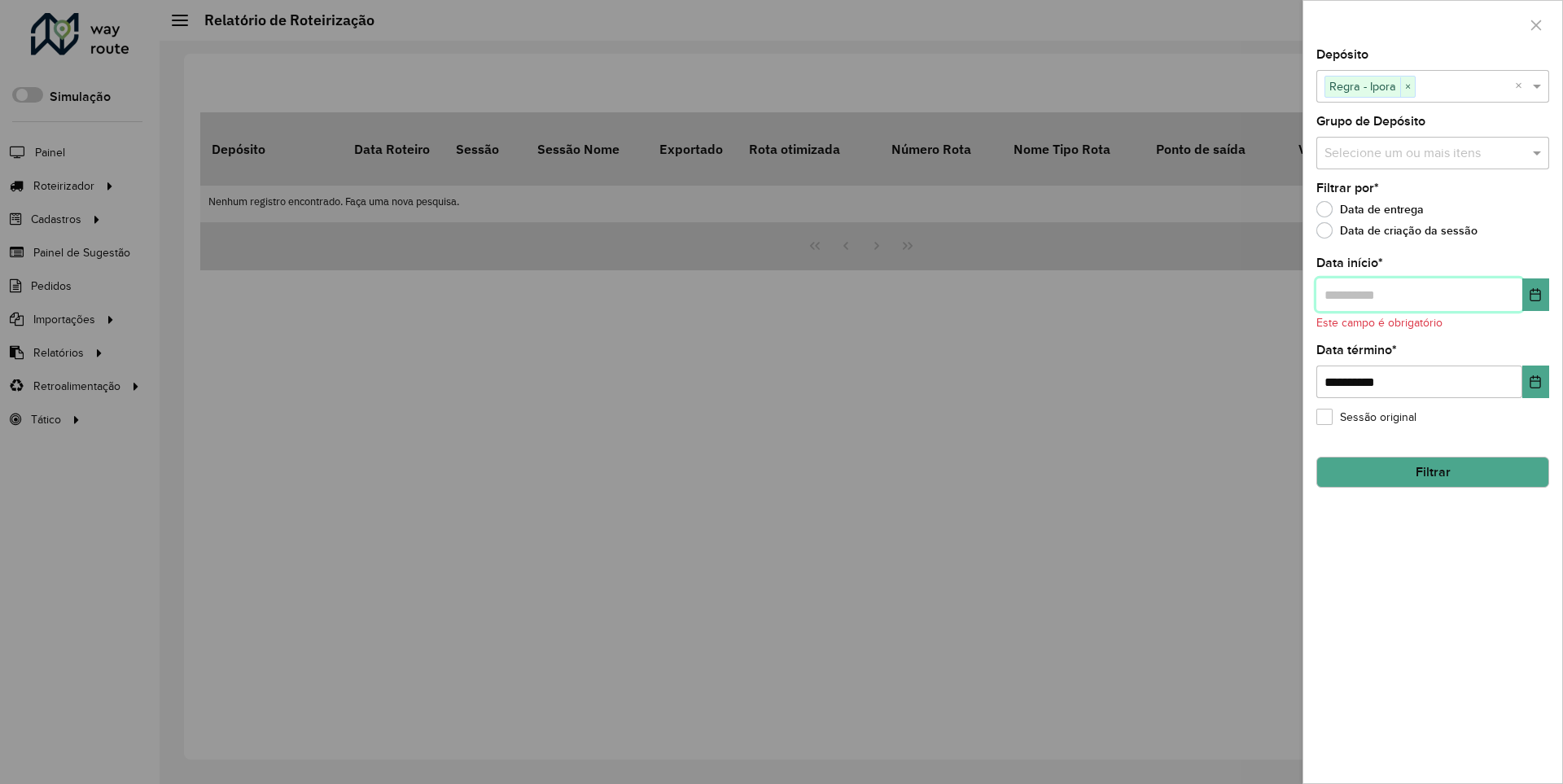
click at [1418, 294] on input "text" at bounding box center [1419, 294] width 206 height 33
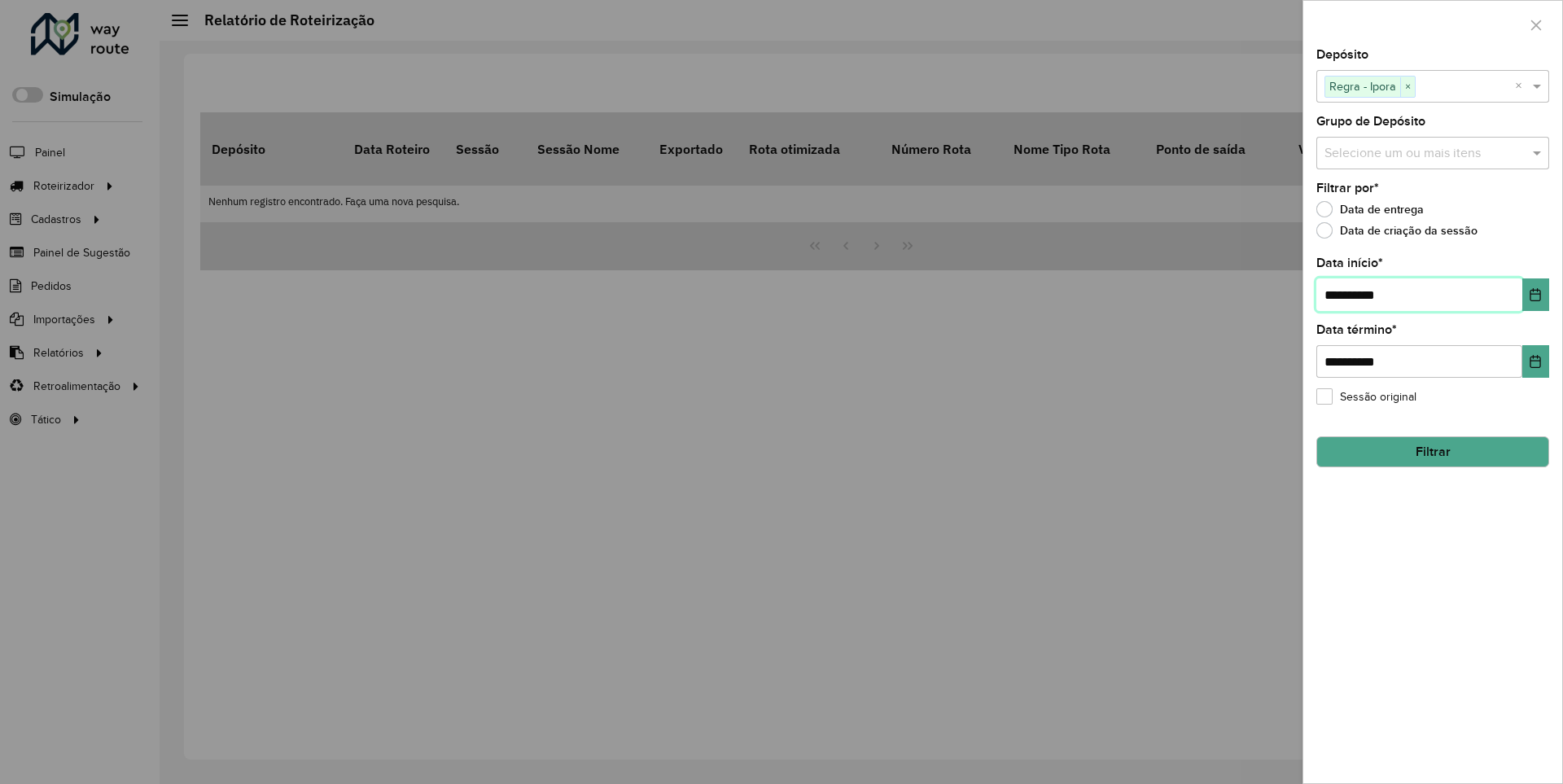
type input "**********"
click at [1432, 451] on button "Filtrar" at bounding box center [1433, 451] width 233 height 31
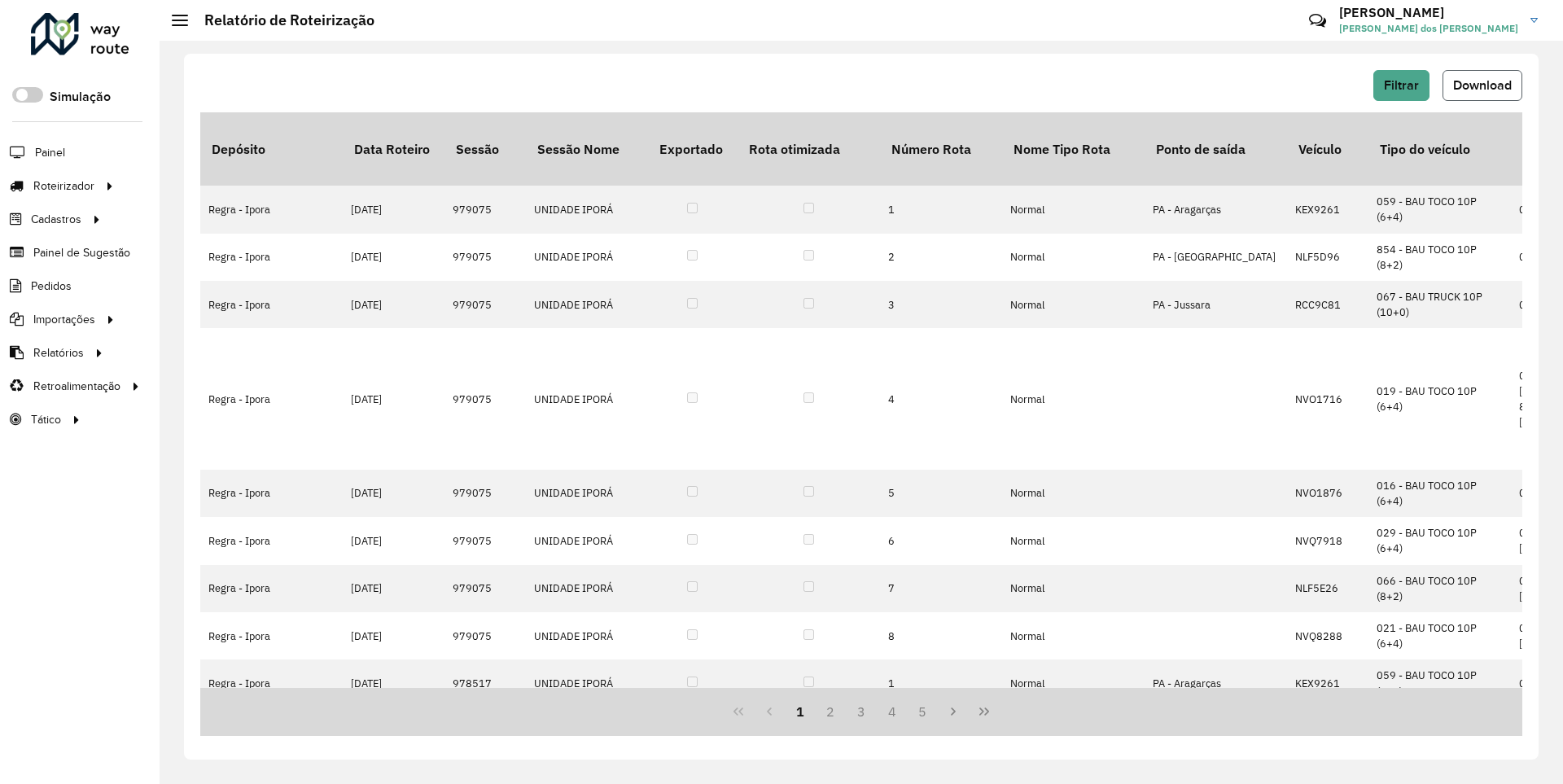
click at [1481, 85] on span "Download" at bounding box center [1482, 85] width 59 height 13
